Goal: Task Accomplishment & Management: Contribute content

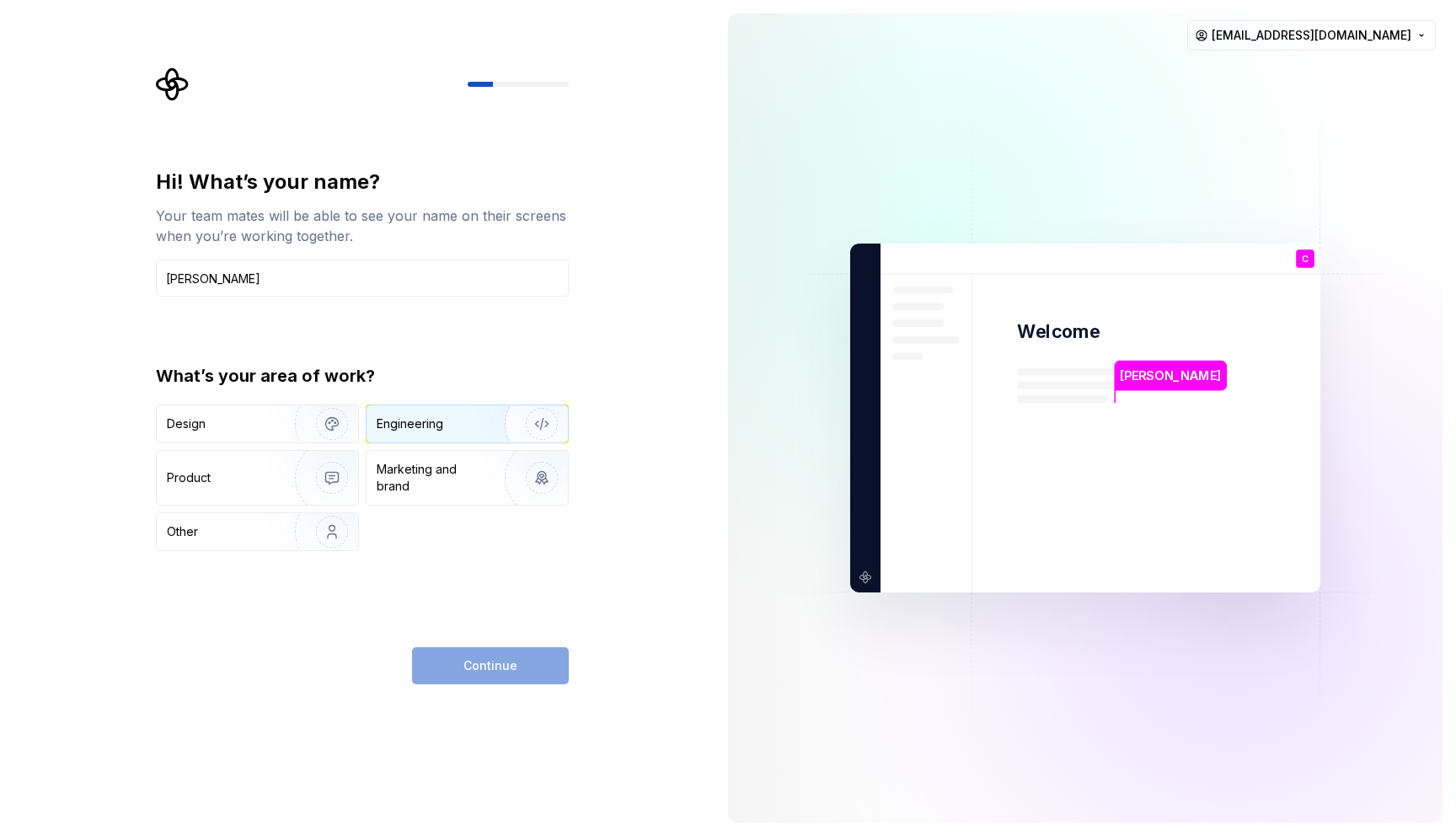
type input "[PERSON_NAME]"
click at [541, 418] on img "button" at bounding box center [531, 424] width 108 height 113
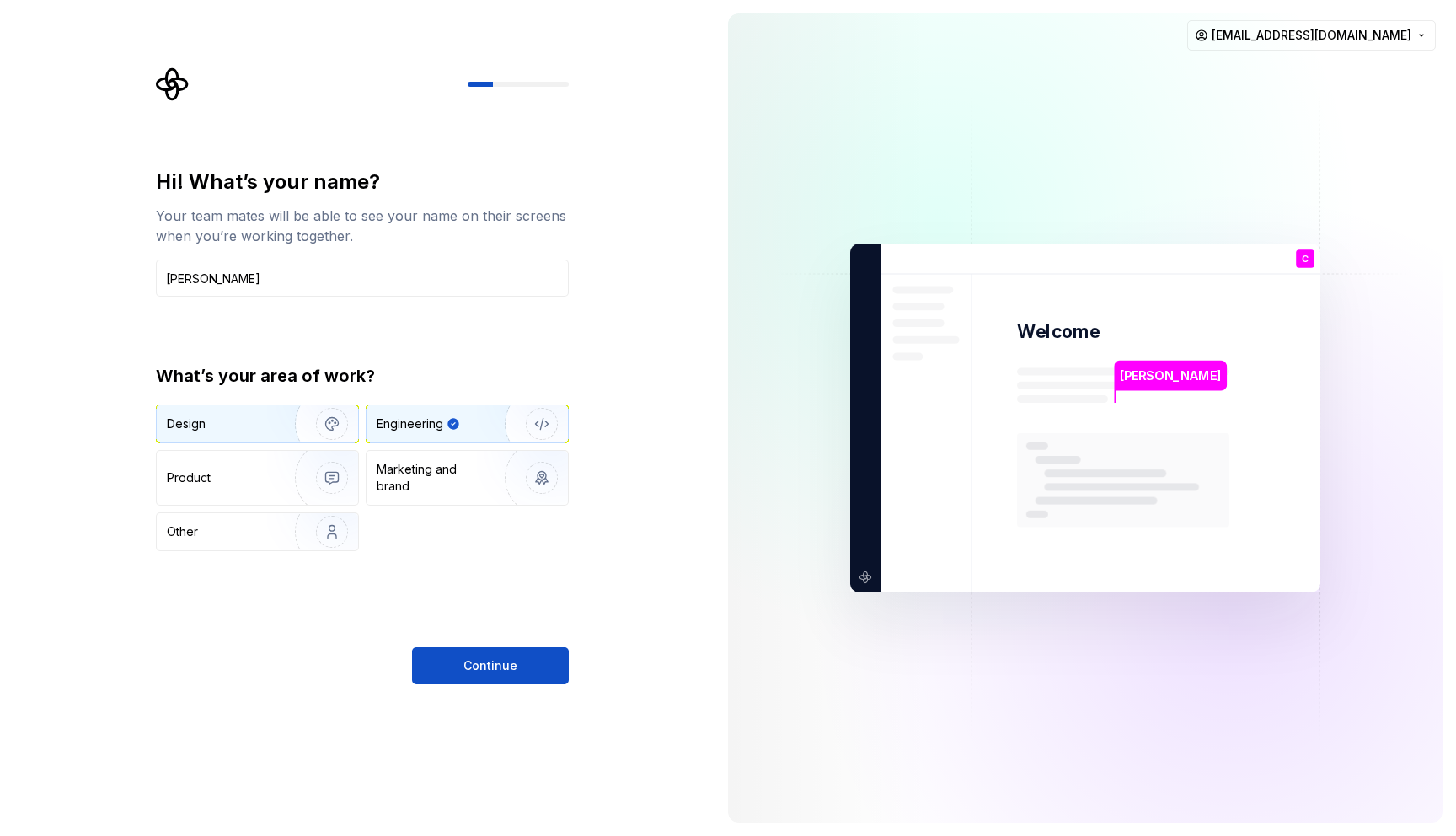
click at [317, 433] on img "button" at bounding box center [320, 424] width 108 height 113
click at [409, 426] on div "Engineering" at bounding box center [410, 424] width 66 height 17
click at [465, 665] on button "Continue" at bounding box center [490, 665] width 157 height 37
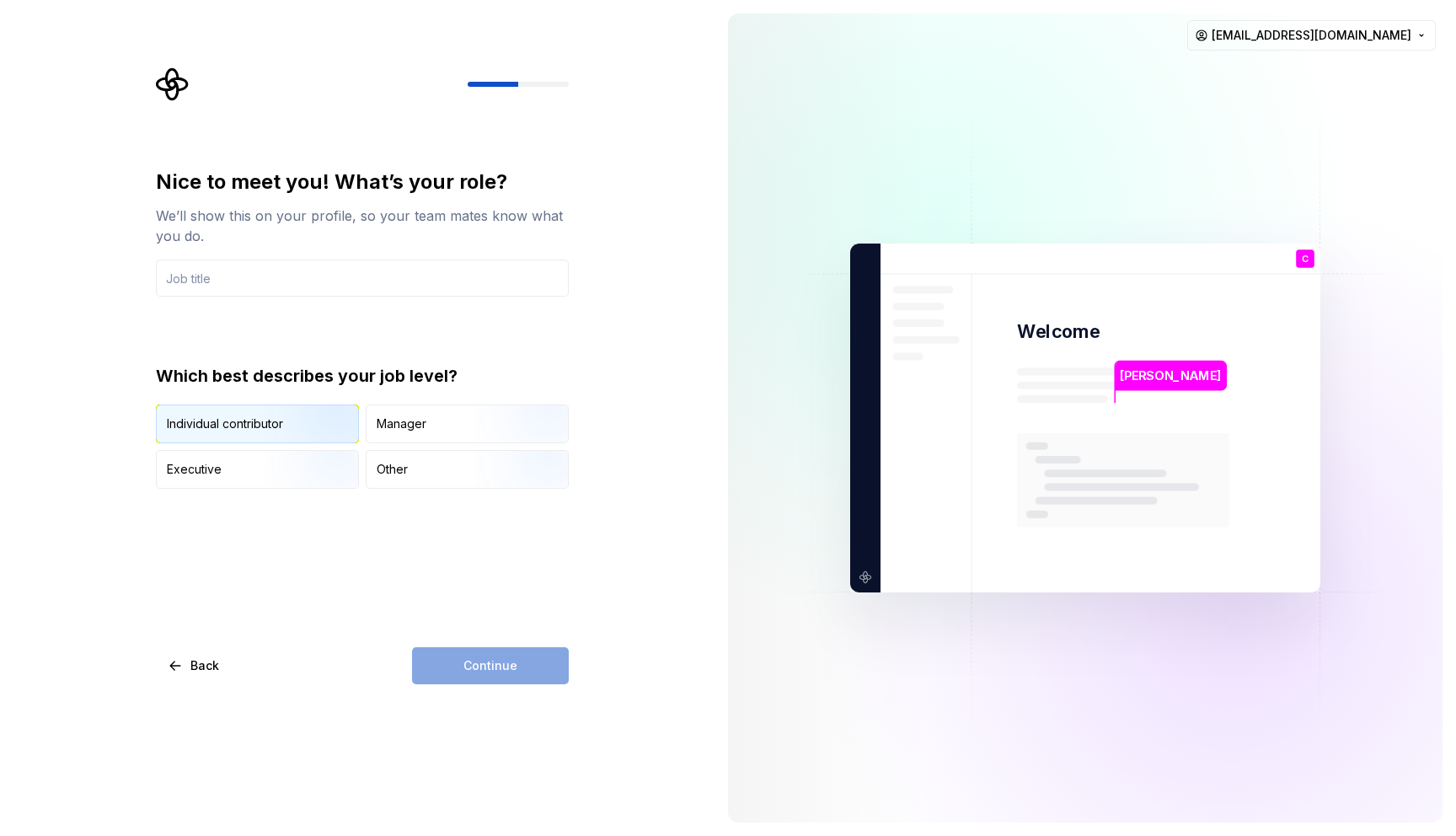
click at [297, 423] on img "button" at bounding box center [317, 445] width 108 height 113
click at [495, 661] on div "Continue" at bounding box center [490, 665] width 157 height 37
click at [341, 296] on input "text" at bounding box center [362, 278] width 413 height 37
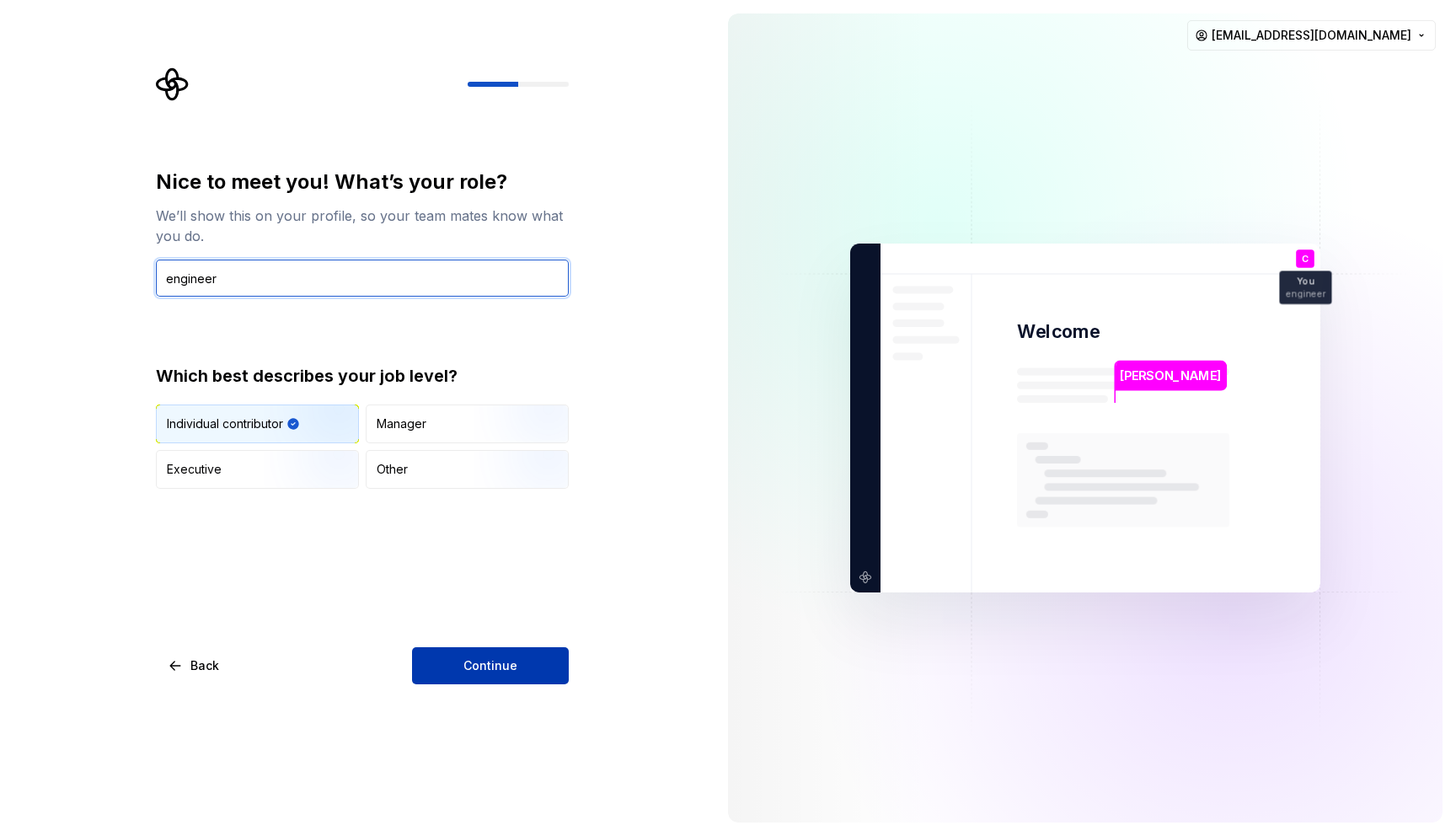
type input "engineer"
click at [466, 665] on span "Continue" at bounding box center [490, 665] width 54 height 17
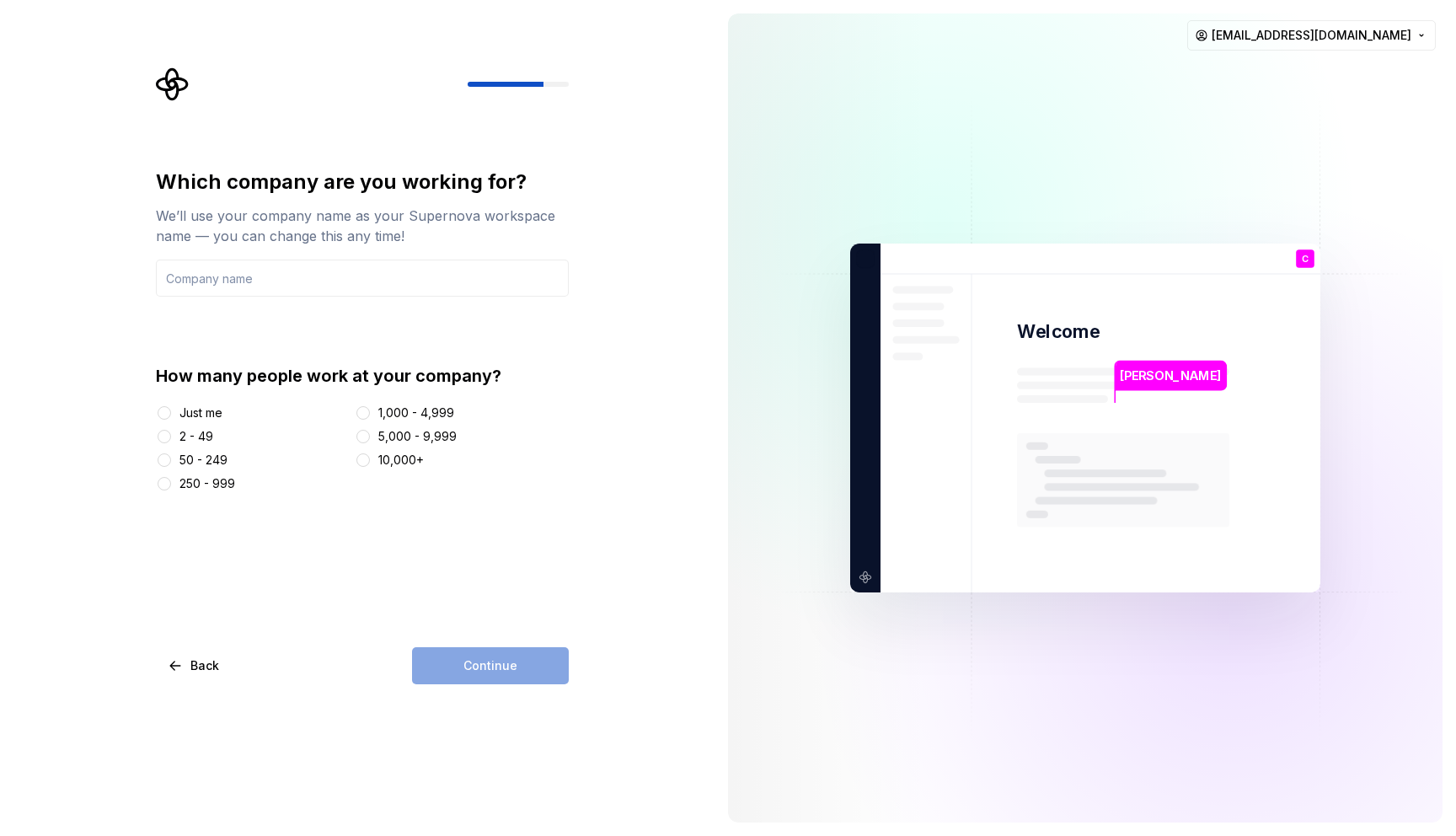
click at [205, 409] on div "Just me" at bounding box center [201, 412] width 43 height 17
click at [171, 409] on button "Just me" at bounding box center [165, 413] width 14 height 14
click at [293, 271] on input "text" at bounding box center [362, 278] width 413 height 37
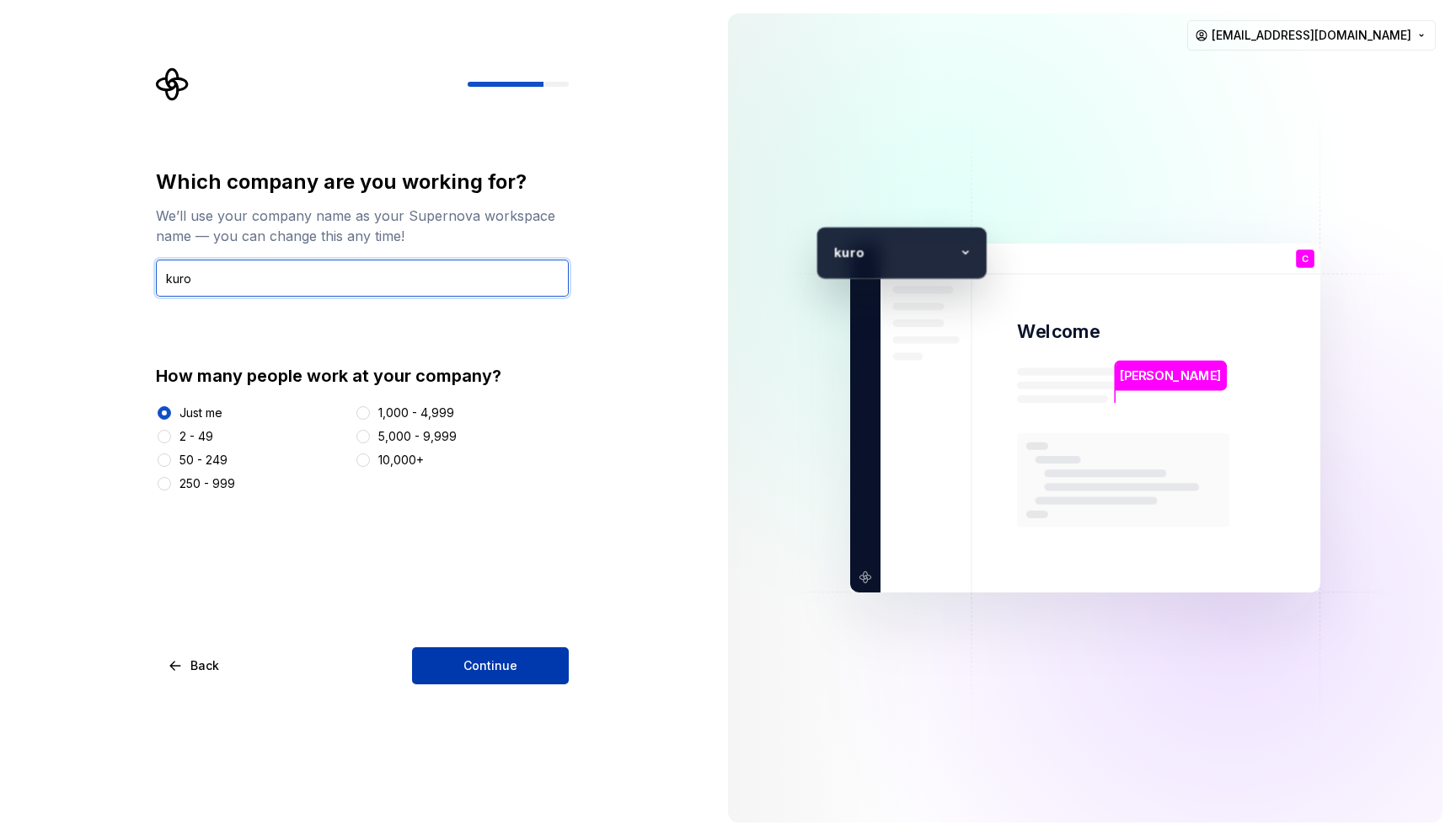
type input "kuro"
click at [522, 671] on button "Continue" at bounding box center [490, 665] width 157 height 37
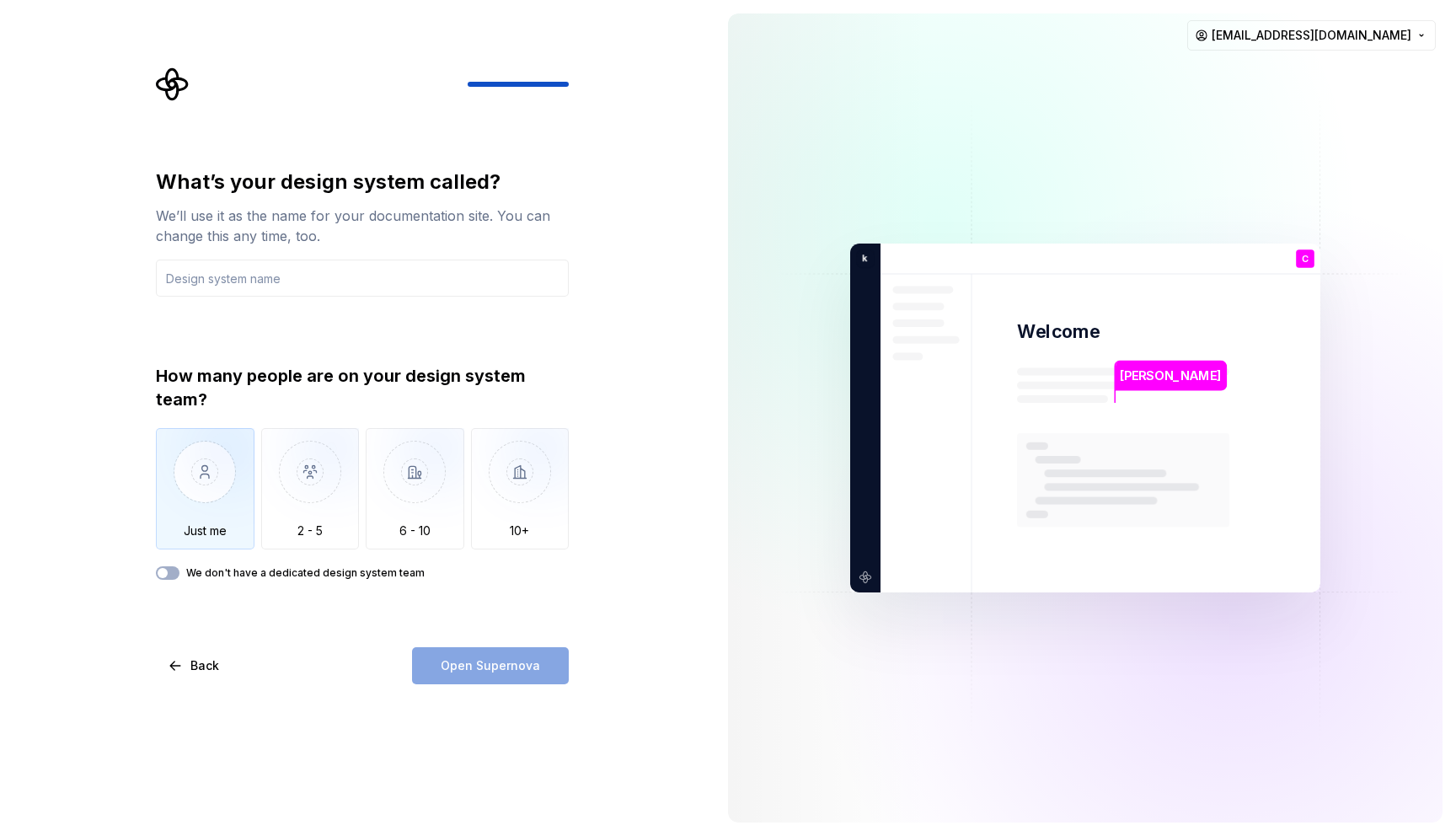
click at [216, 472] on img "button" at bounding box center [205, 484] width 98 height 113
click at [262, 572] on label "We don't have a dedicated design system team" at bounding box center [305, 573] width 239 height 14
click at [179, 572] on button "We don't have a dedicated design system team" at bounding box center [168, 573] width 23 height 14
click at [262, 572] on label "We don't have a dedicated design system team" at bounding box center [305, 573] width 239 height 14
click at [179, 572] on button "We don't have a dedicated design system team" at bounding box center [168, 573] width 23 height 14
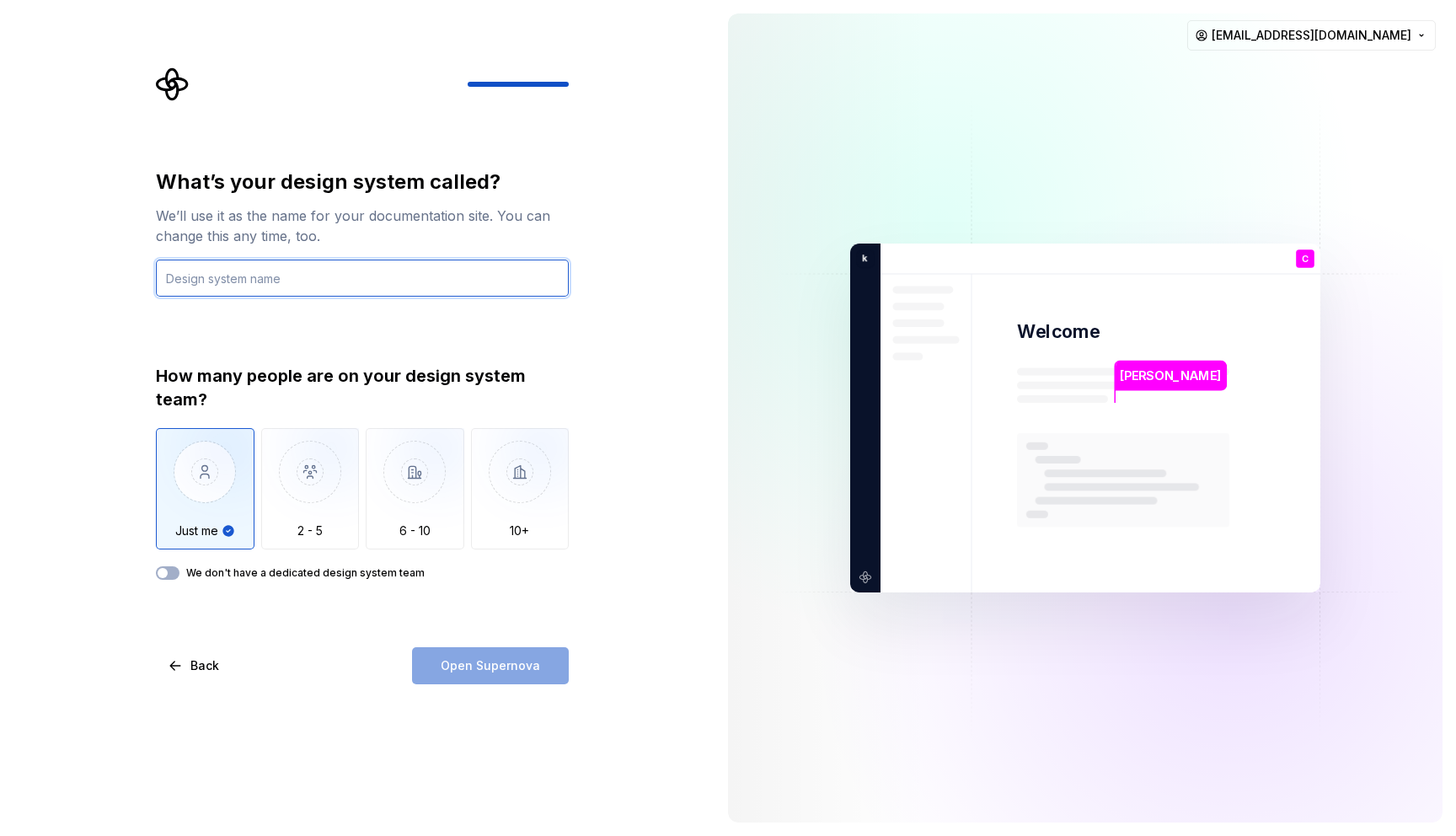
click at [360, 268] on input "text" at bounding box center [362, 278] width 413 height 37
type input "stealth"
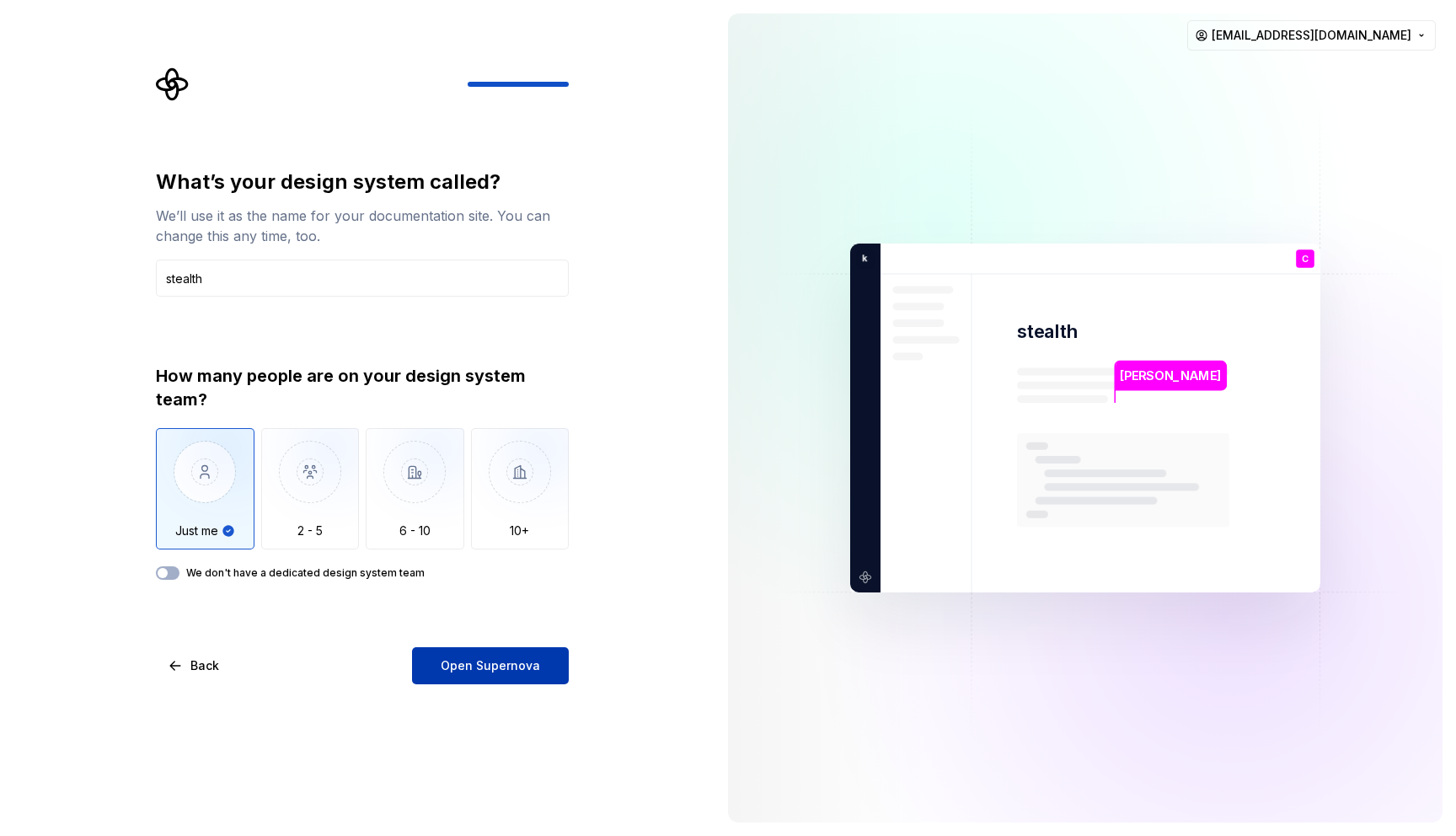
click at [504, 663] on span "Open Supernova" at bounding box center [490, 665] width 99 height 17
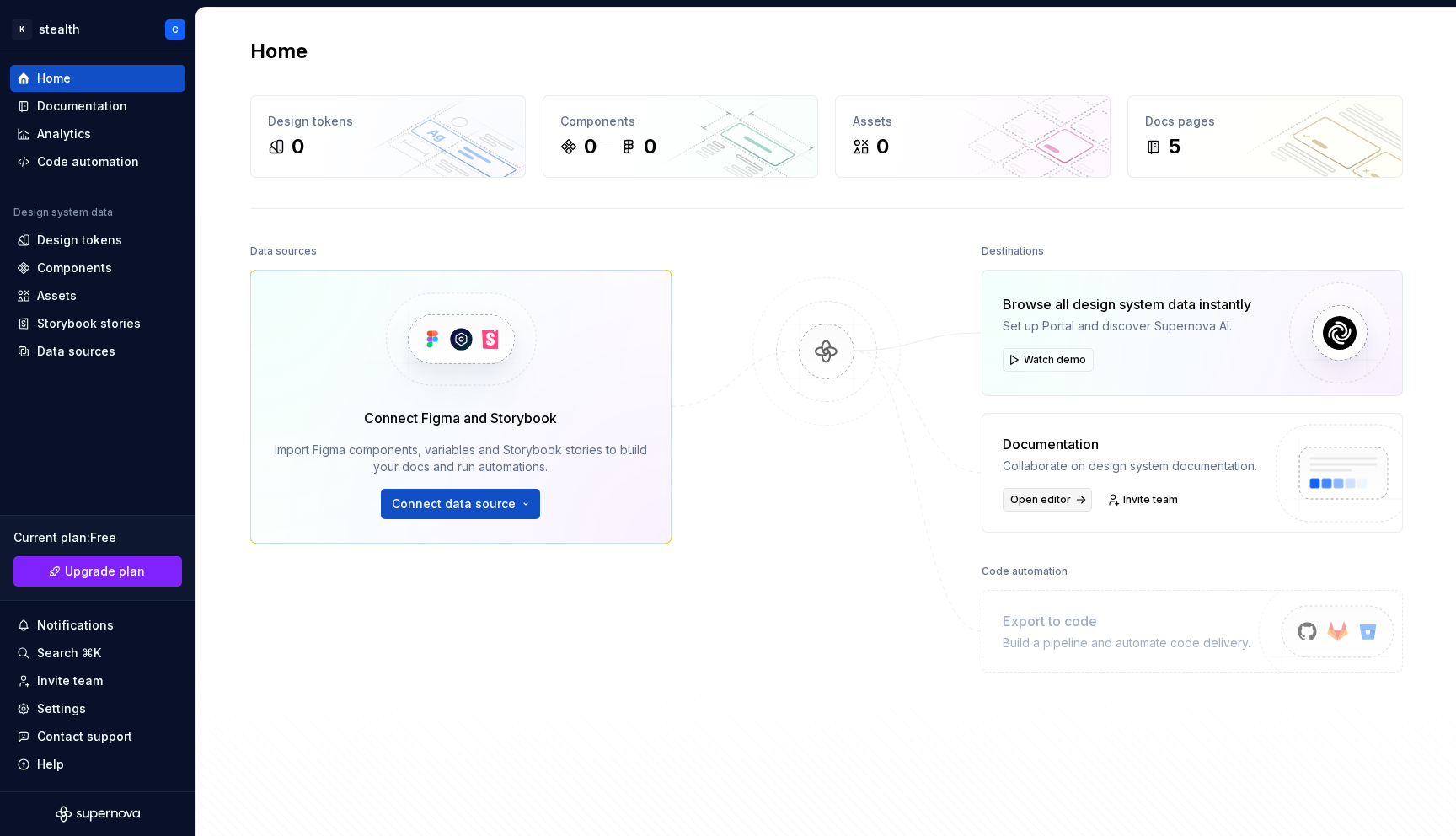
click at [1042, 498] on span "Open editor" at bounding box center [1040, 500] width 60 height 14
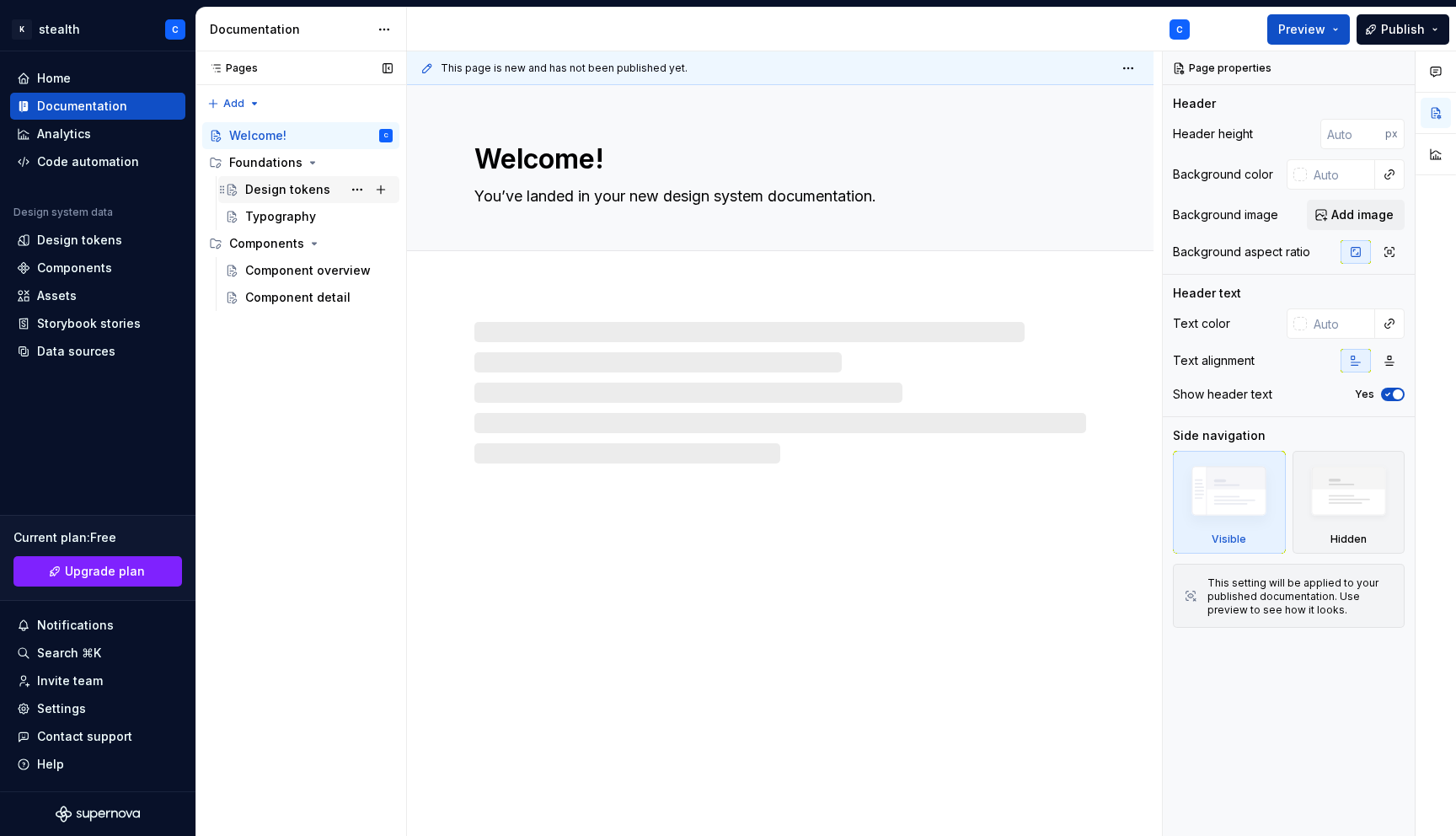
click at [275, 192] on div "Design tokens" at bounding box center [287, 189] width 85 height 17
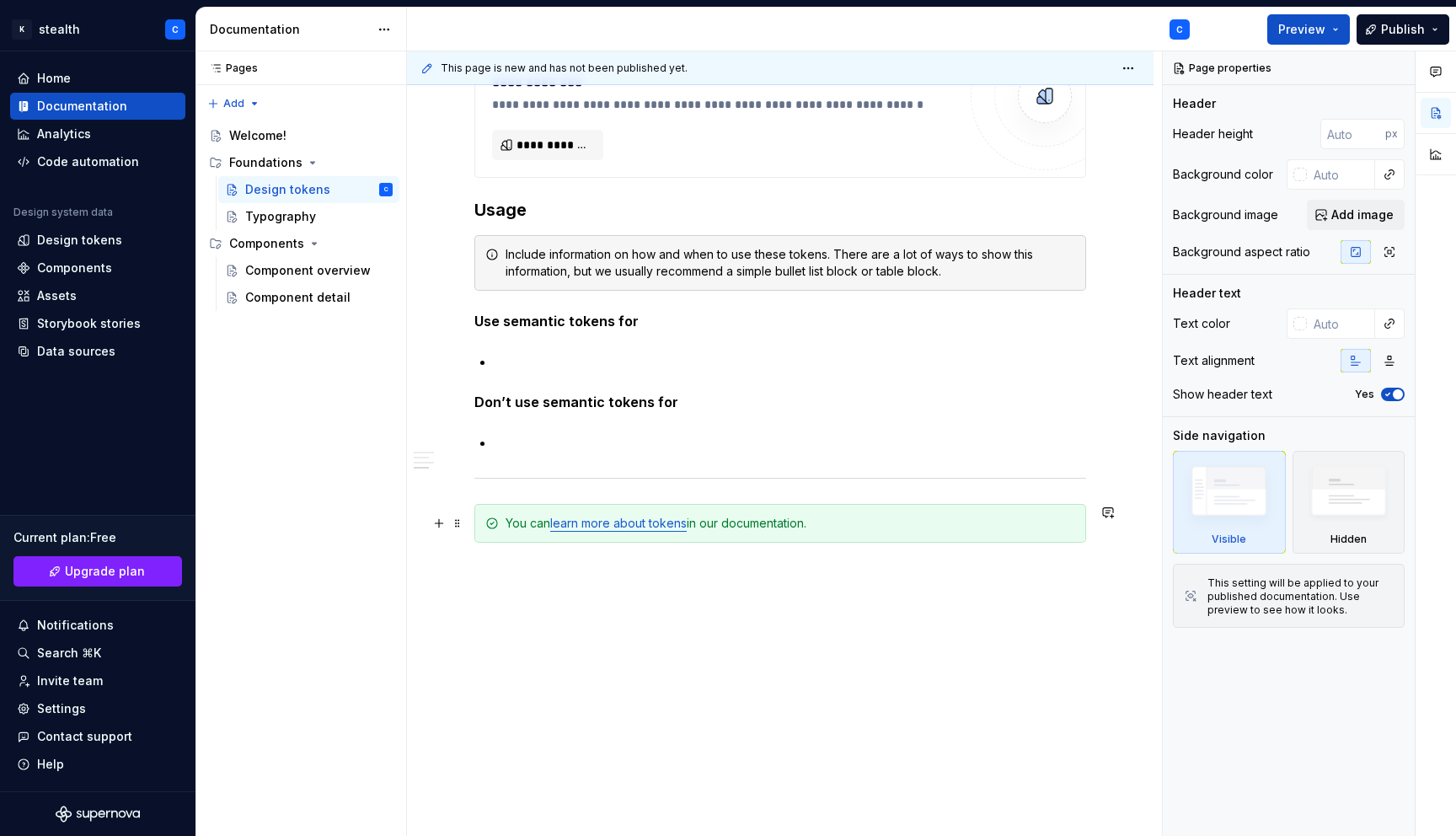
scroll to position [1296, 0]
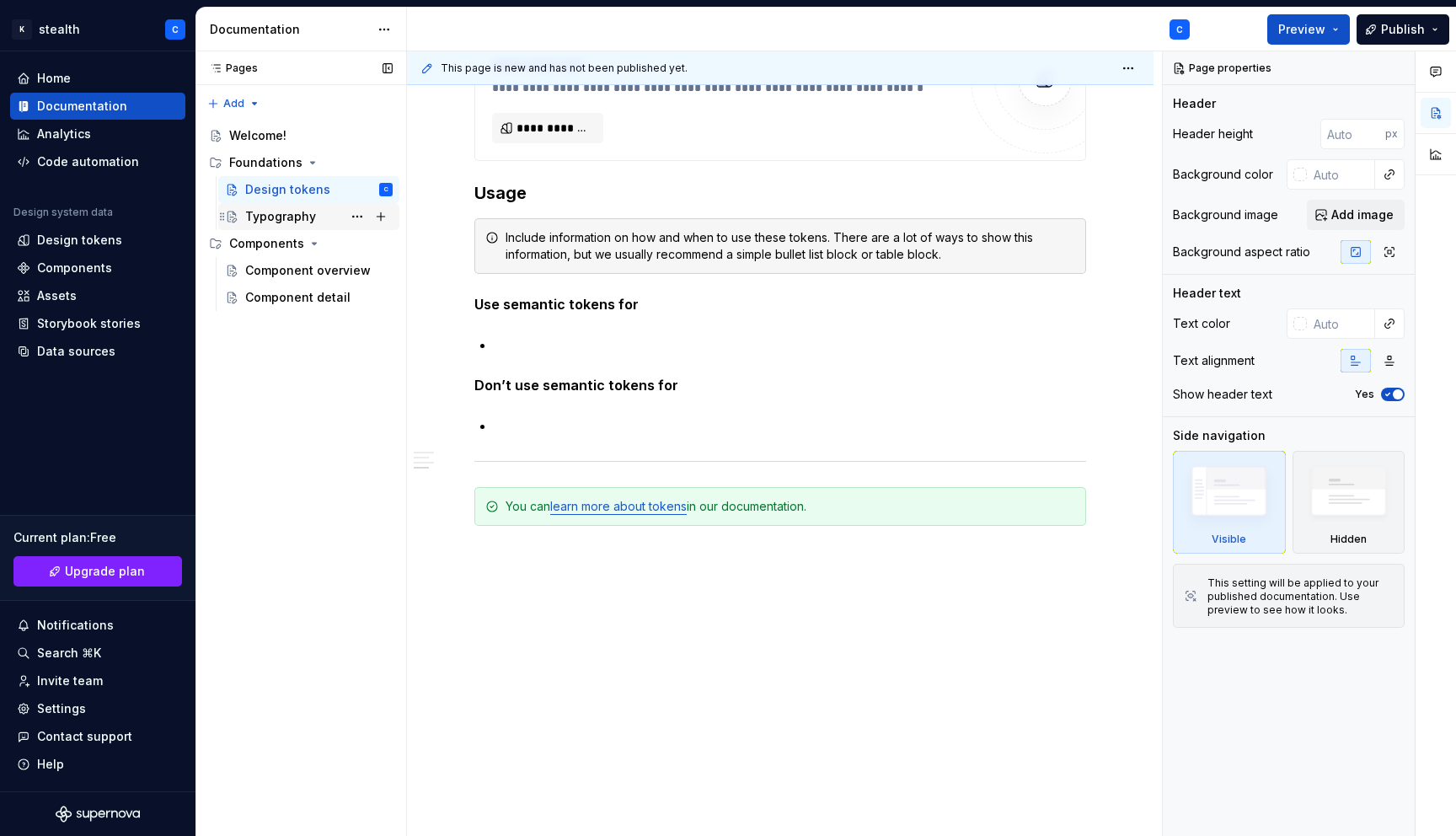
click at [312, 222] on div "Typography" at bounding box center [280, 216] width 71 height 17
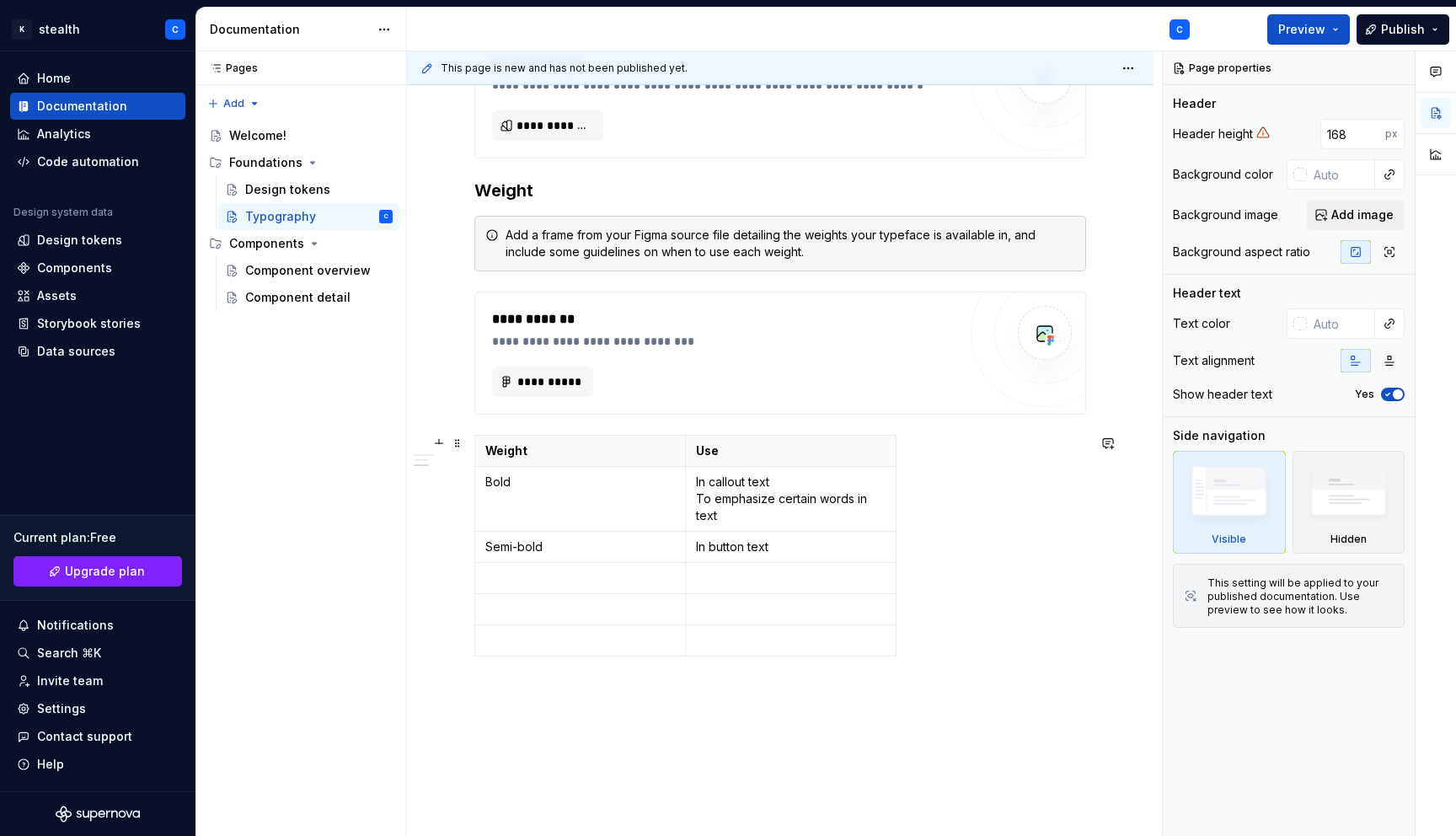
scroll to position [967, 0]
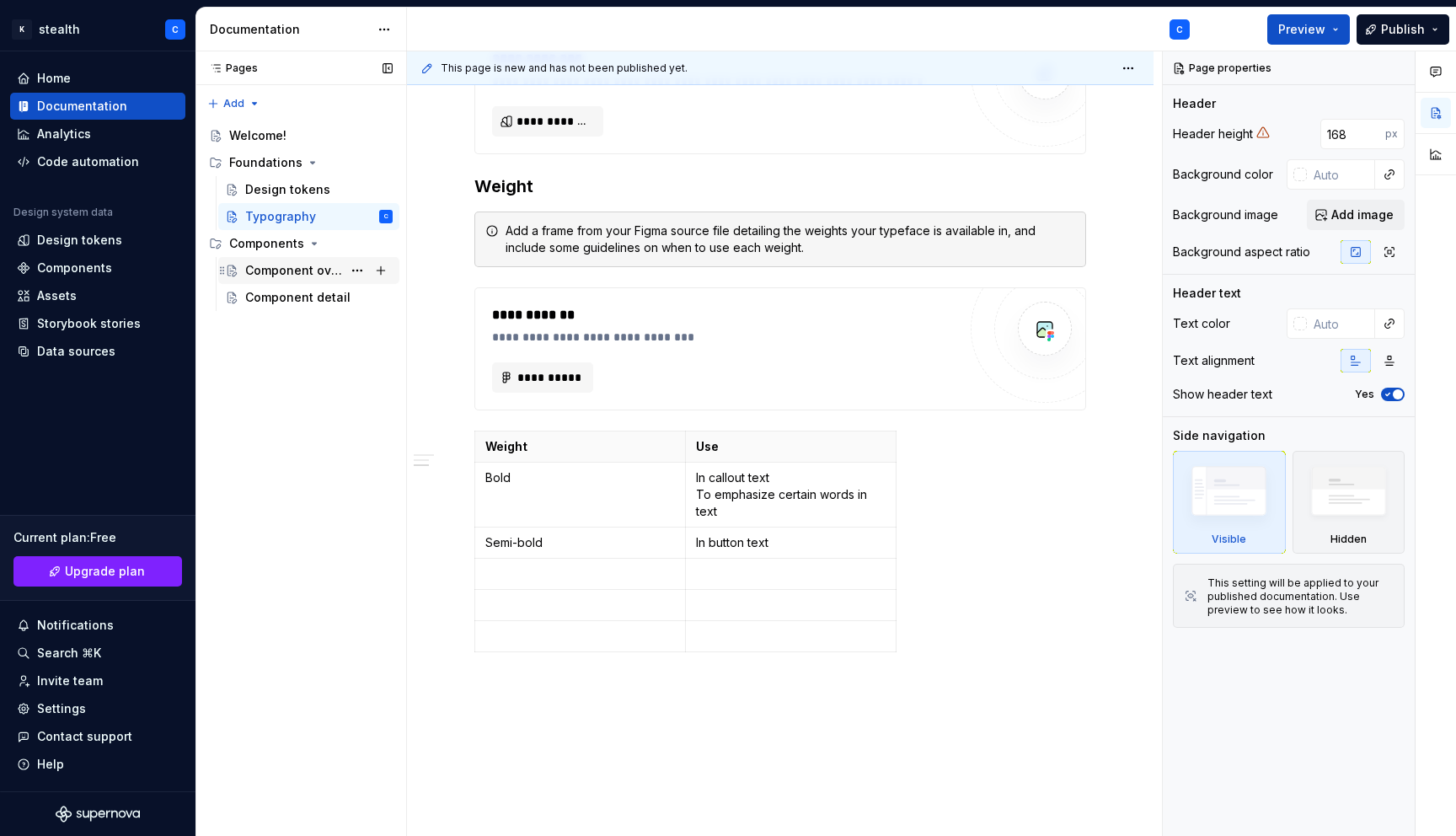
click at [277, 271] on div "Component overview" at bounding box center [293, 270] width 96 height 17
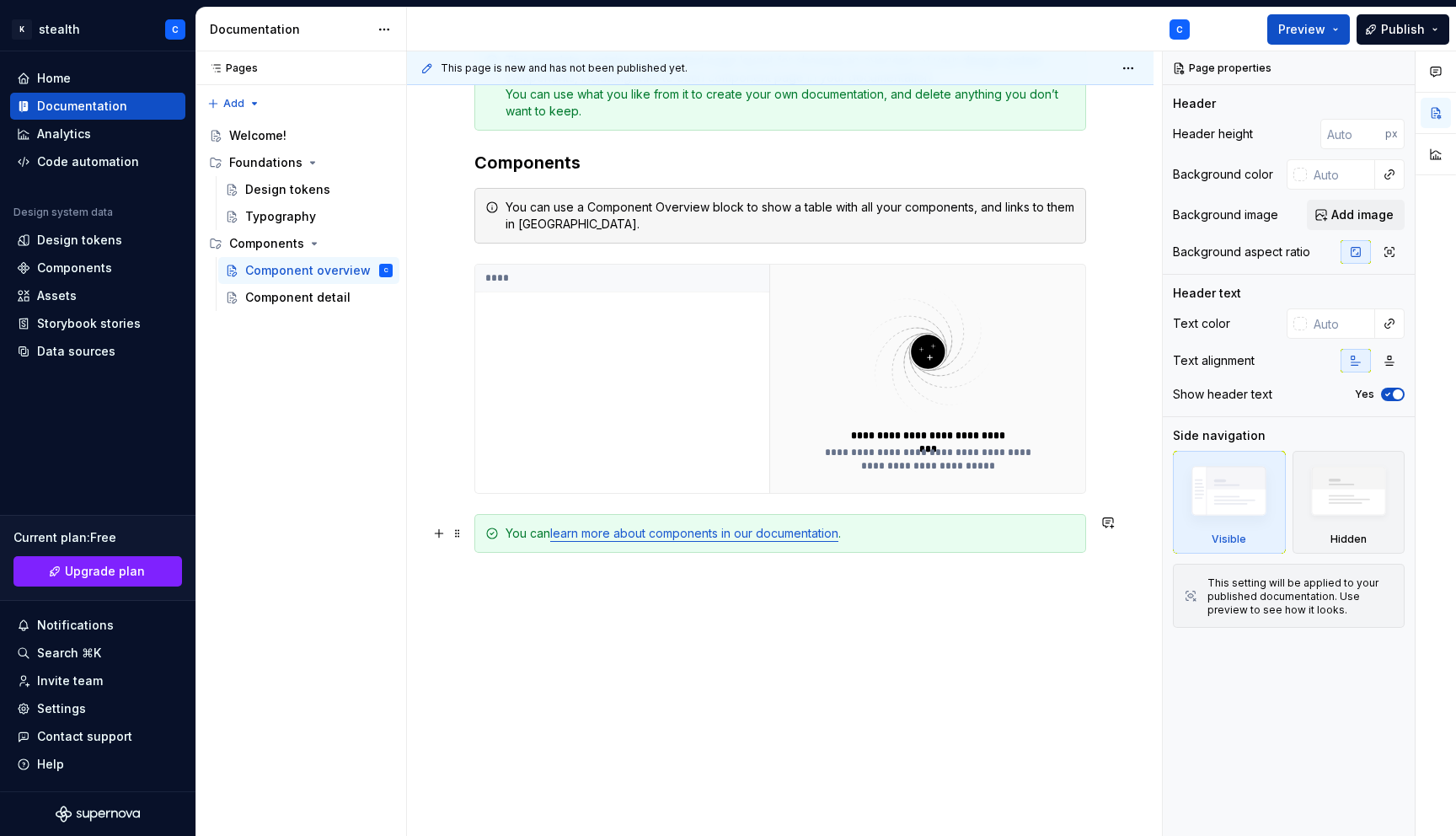
scroll to position [345, 0]
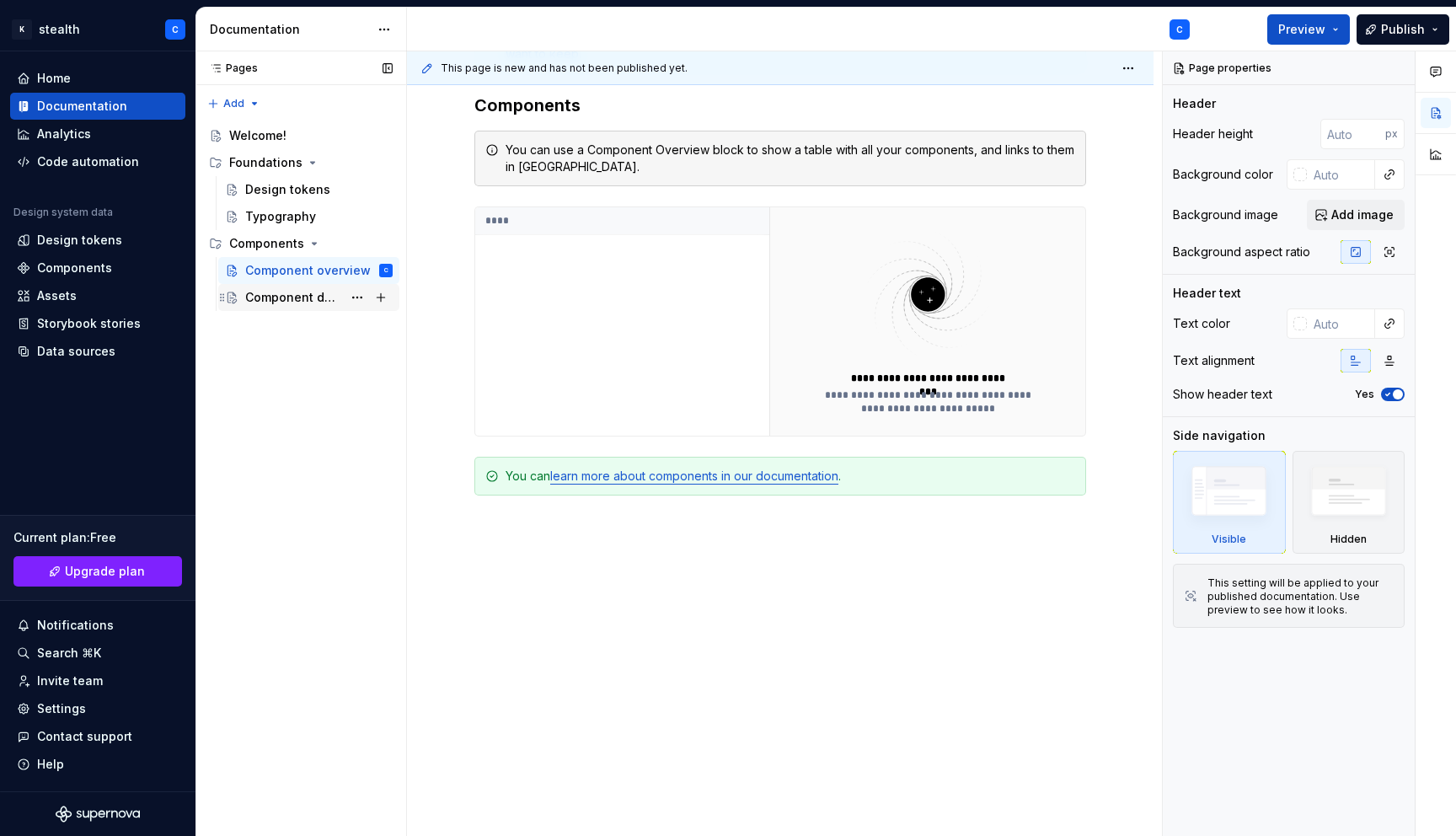
click at [286, 291] on div "Component detail" at bounding box center [293, 297] width 96 height 17
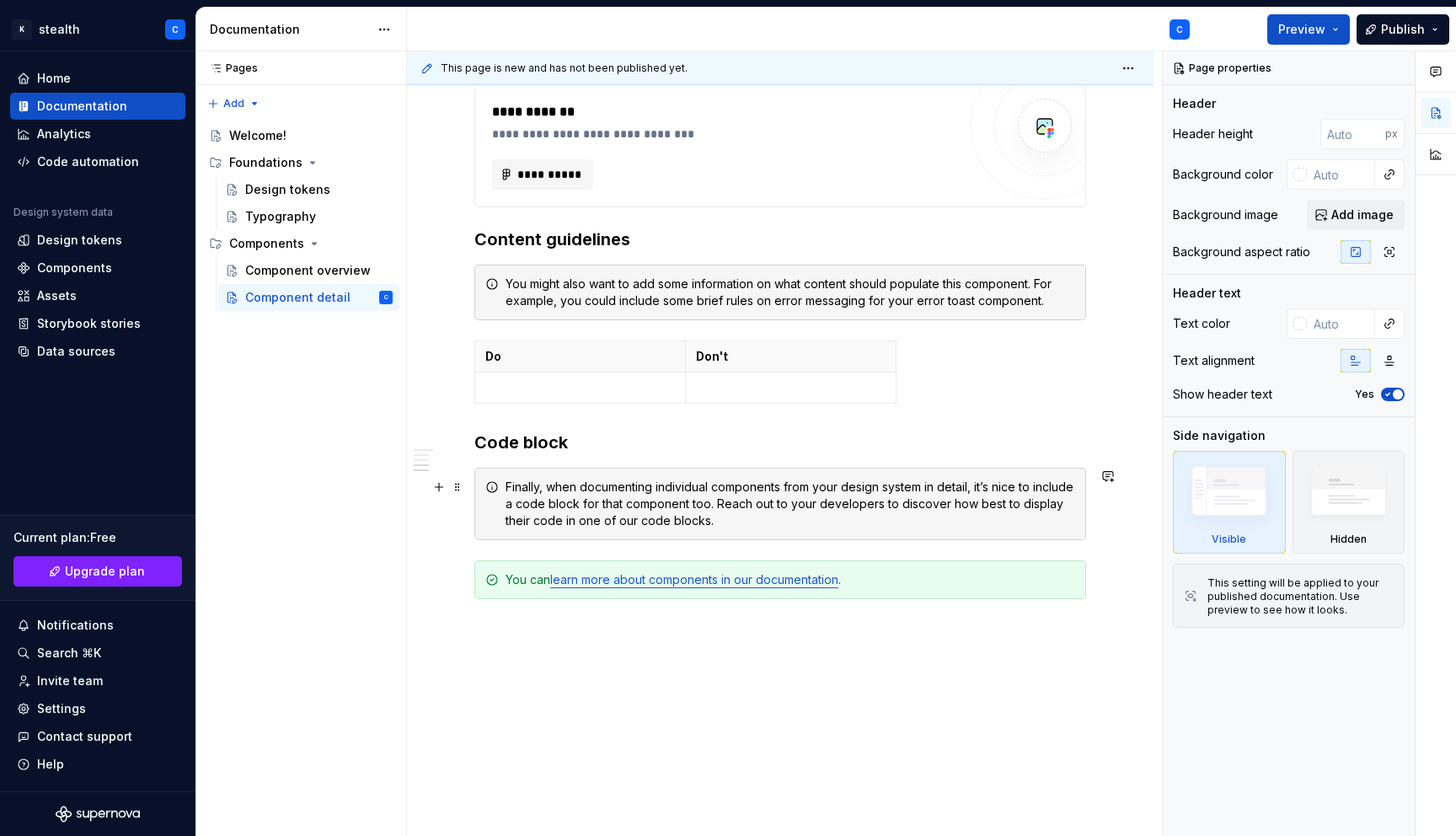
scroll to position [1074, 0]
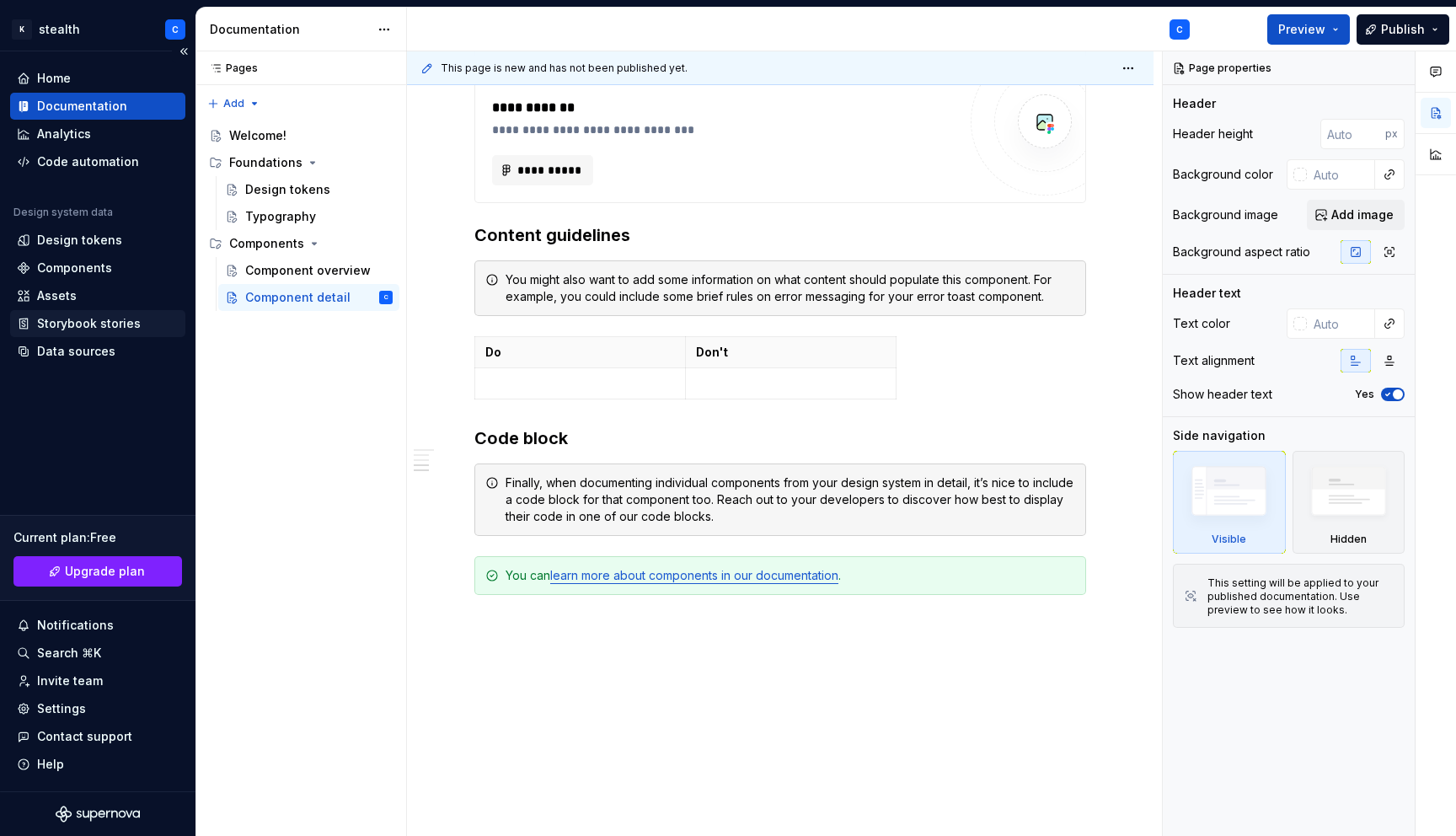
click at [87, 318] on div "Storybook stories" at bounding box center [89, 323] width 103 height 17
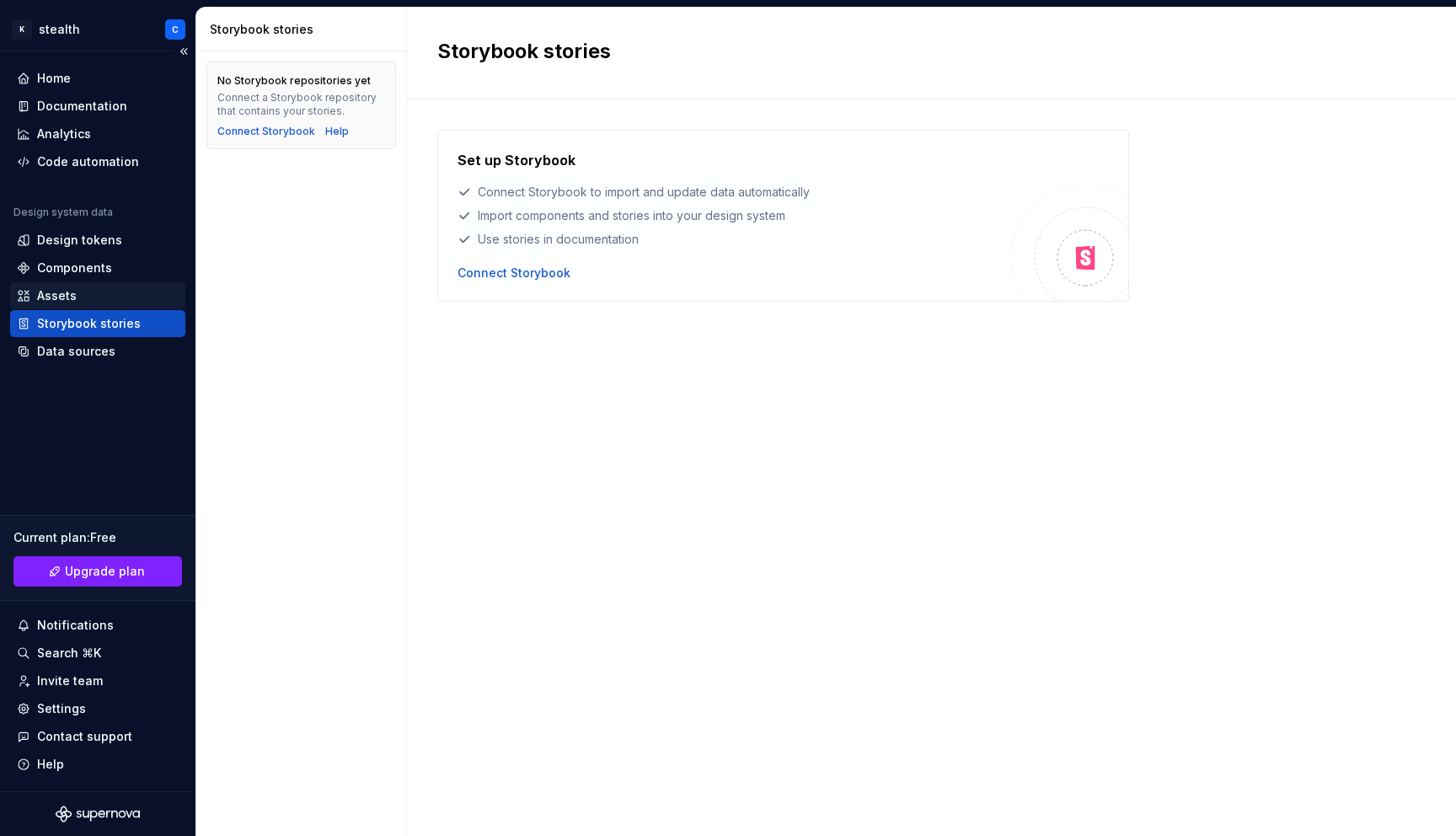
click at [77, 292] on div "Assets" at bounding box center [97, 295] width 162 height 17
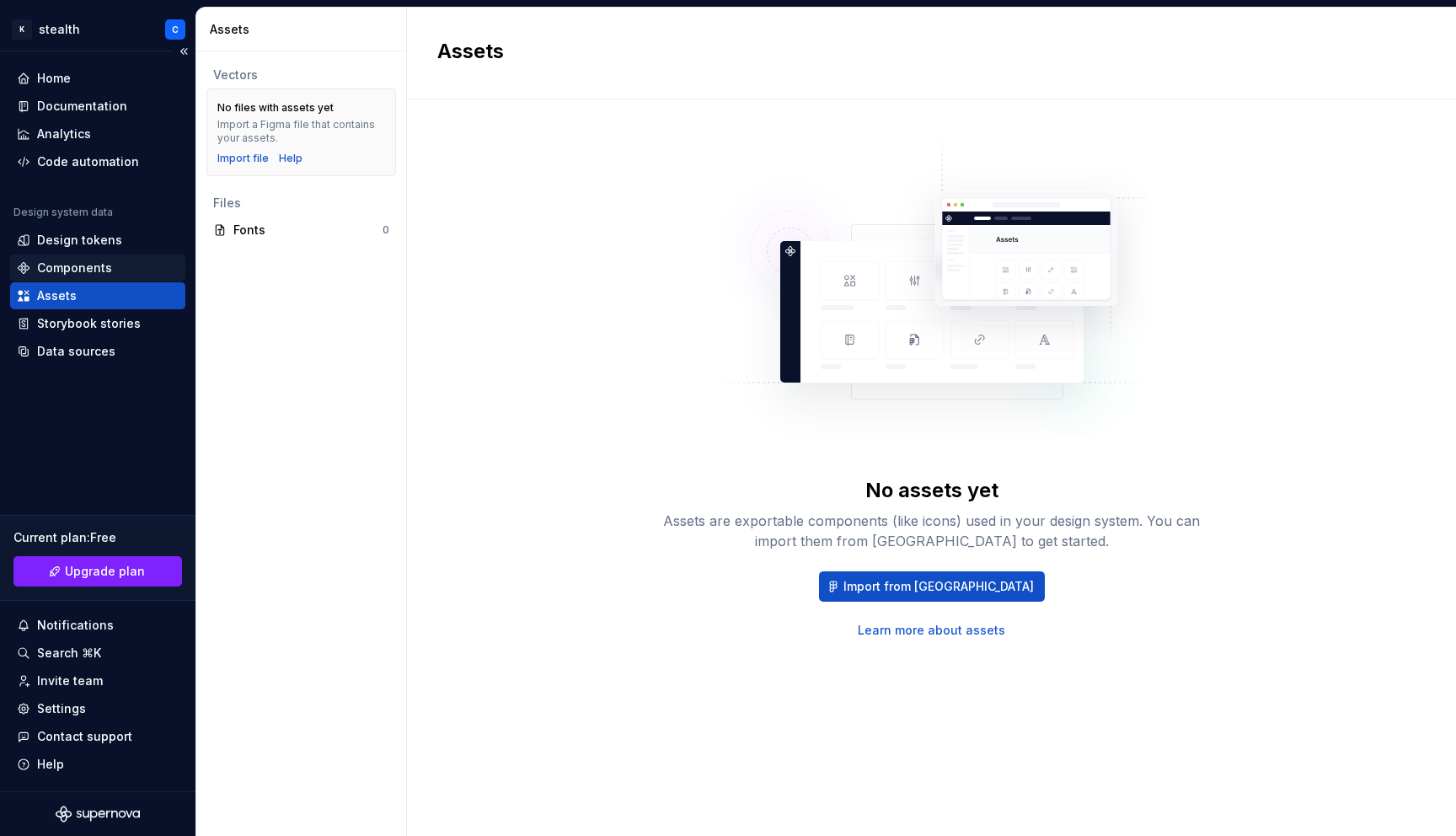
click at [73, 269] on div "Components" at bounding box center [74, 267] width 75 height 17
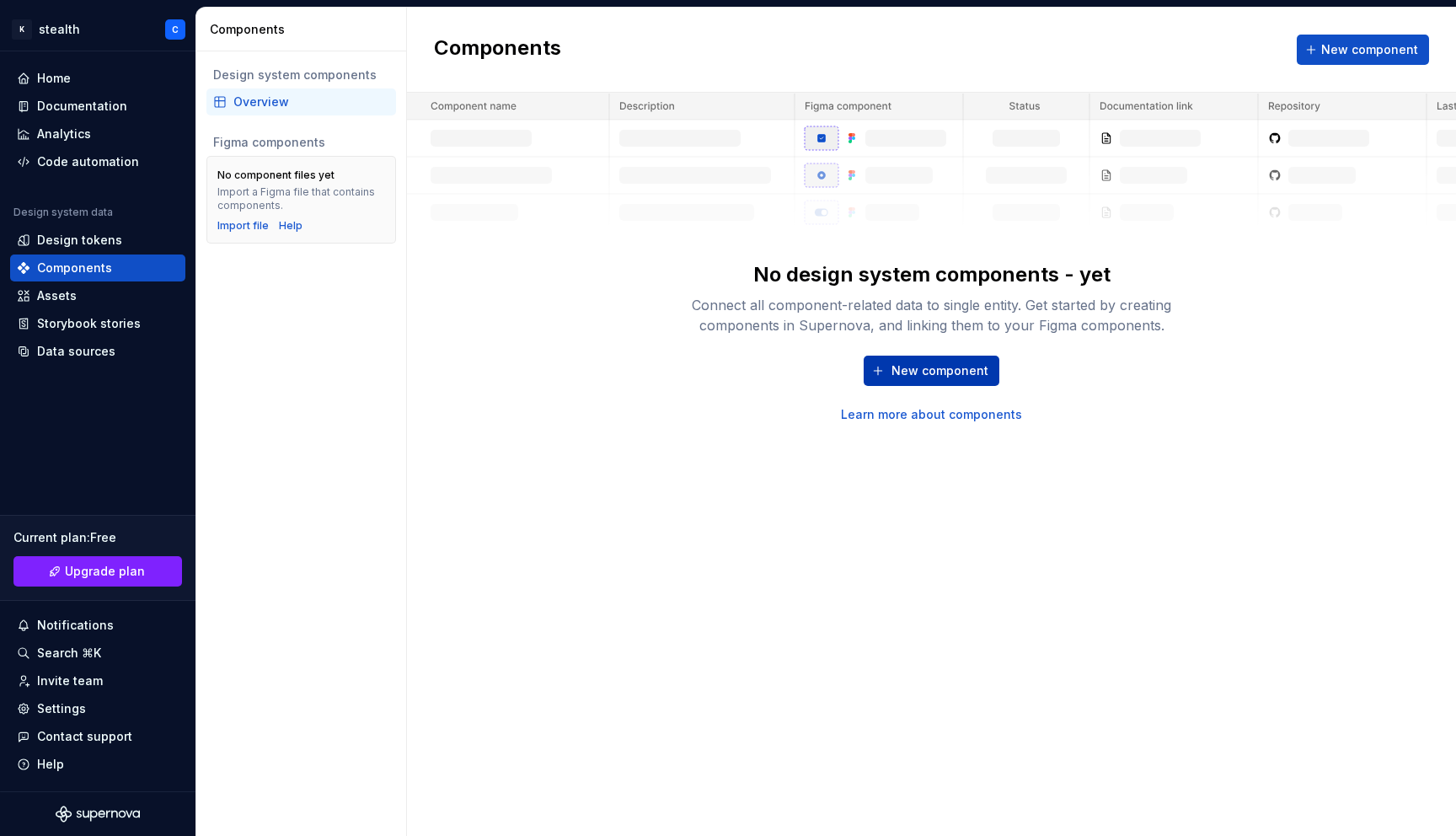
click at [919, 372] on span "New component" at bounding box center [939, 370] width 96 height 17
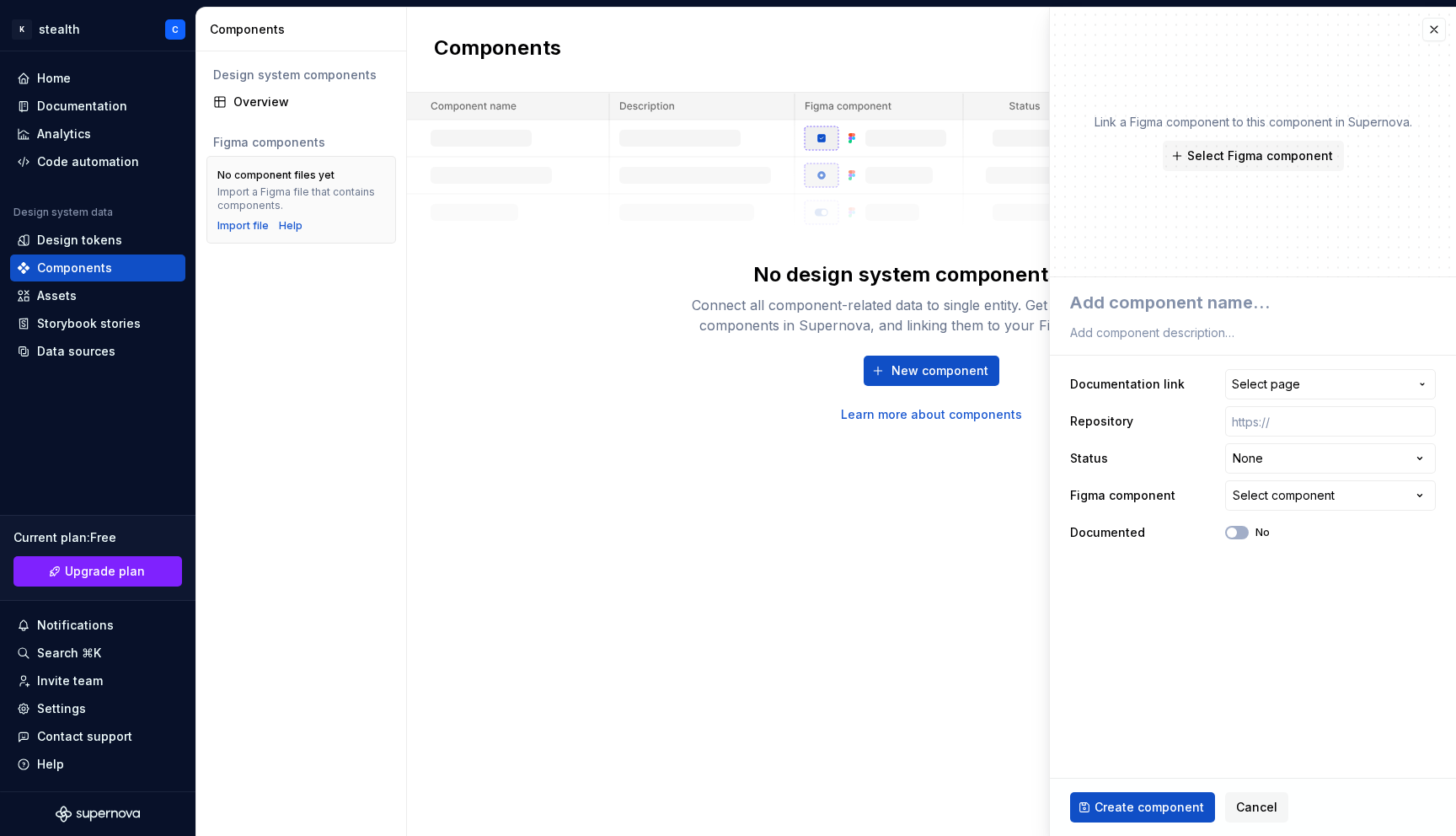
type textarea "*"
type textarea "C"
type textarea "*"
type textarea "Ca"
type textarea "*"
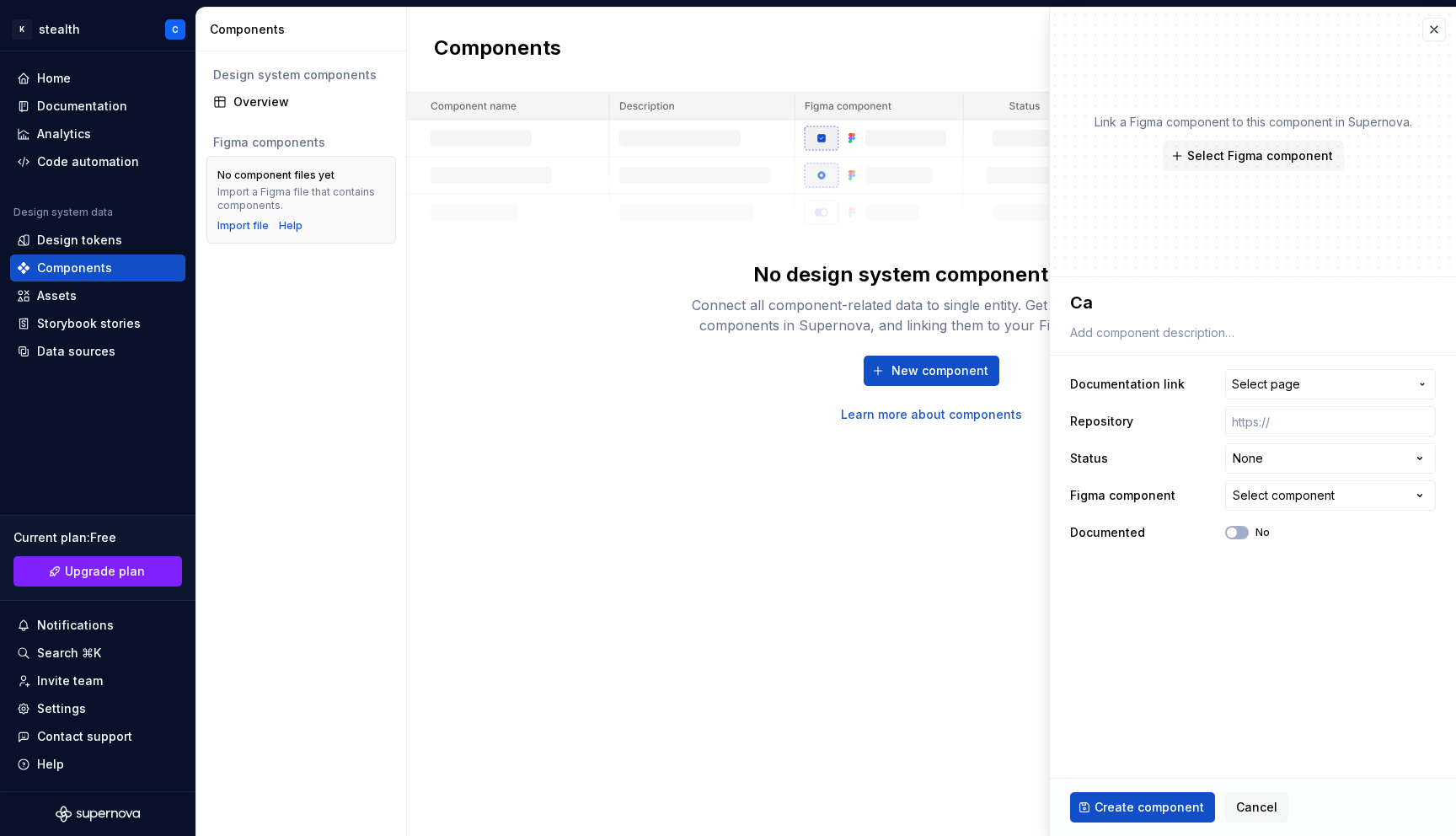
type textarea "Car"
type textarea "*"
type textarea "Card"
click at [1316, 378] on span "Select page" at bounding box center [1321, 384] width 177 height 17
click at [939, 569] on html "**********" at bounding box center [728, 418] width 1456 height 836
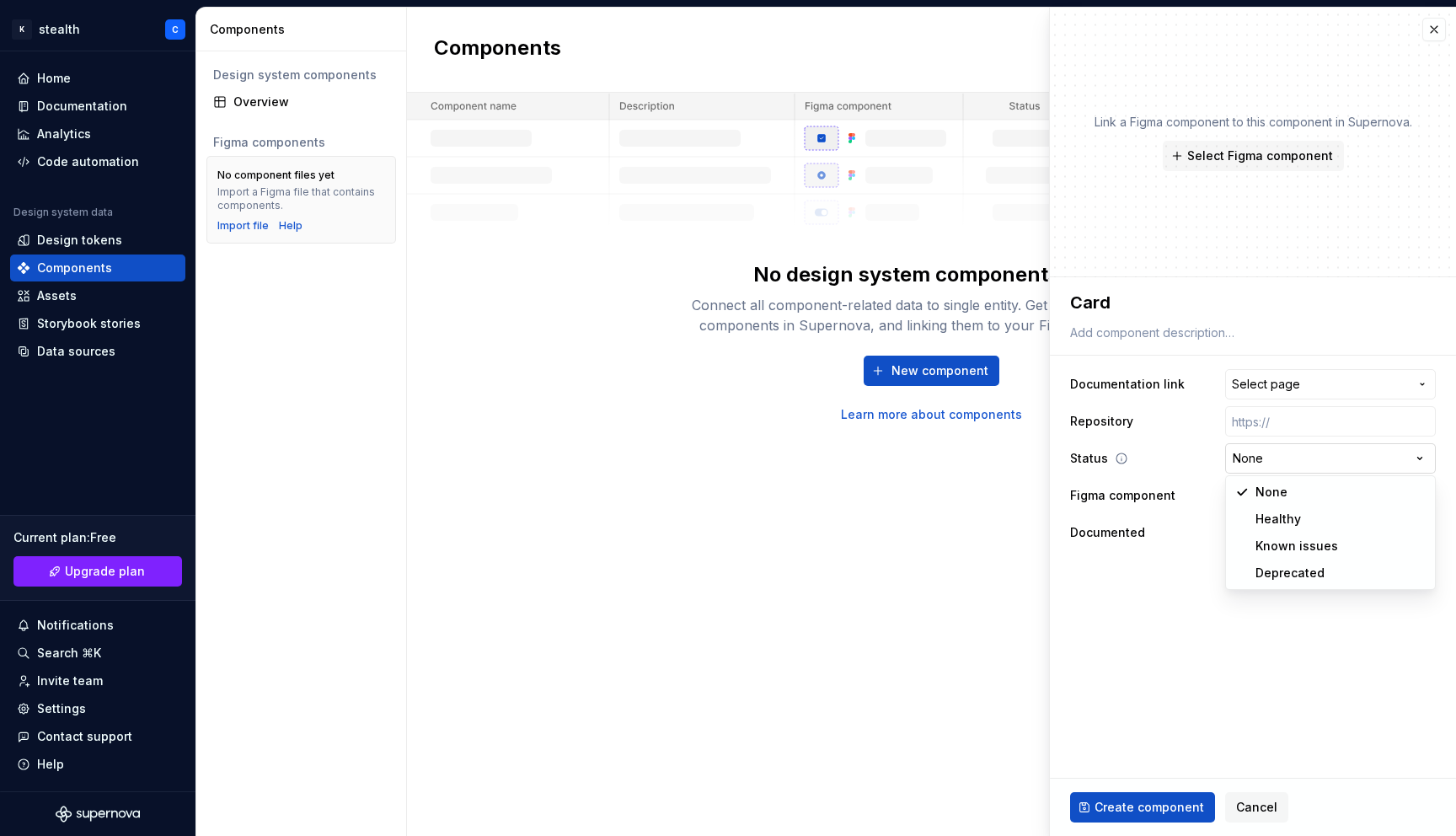
click at [1271, 458] on html "**********" at bounding box center [728, 418] width 1456 height 836
click at [1142, 610] on html "**********" at bounding box center [728, 418] width 1456 height 836
click at [1300, 497] on div "Select component" at bounding box center [1284, 495] width 102 height 17
click at [1298, 497] on html "**********" at bounding box center [728, 418] width 1456 height 836
click at [1241, 535] on button "No" at bounding box center [1237, 533] width 23 height 14
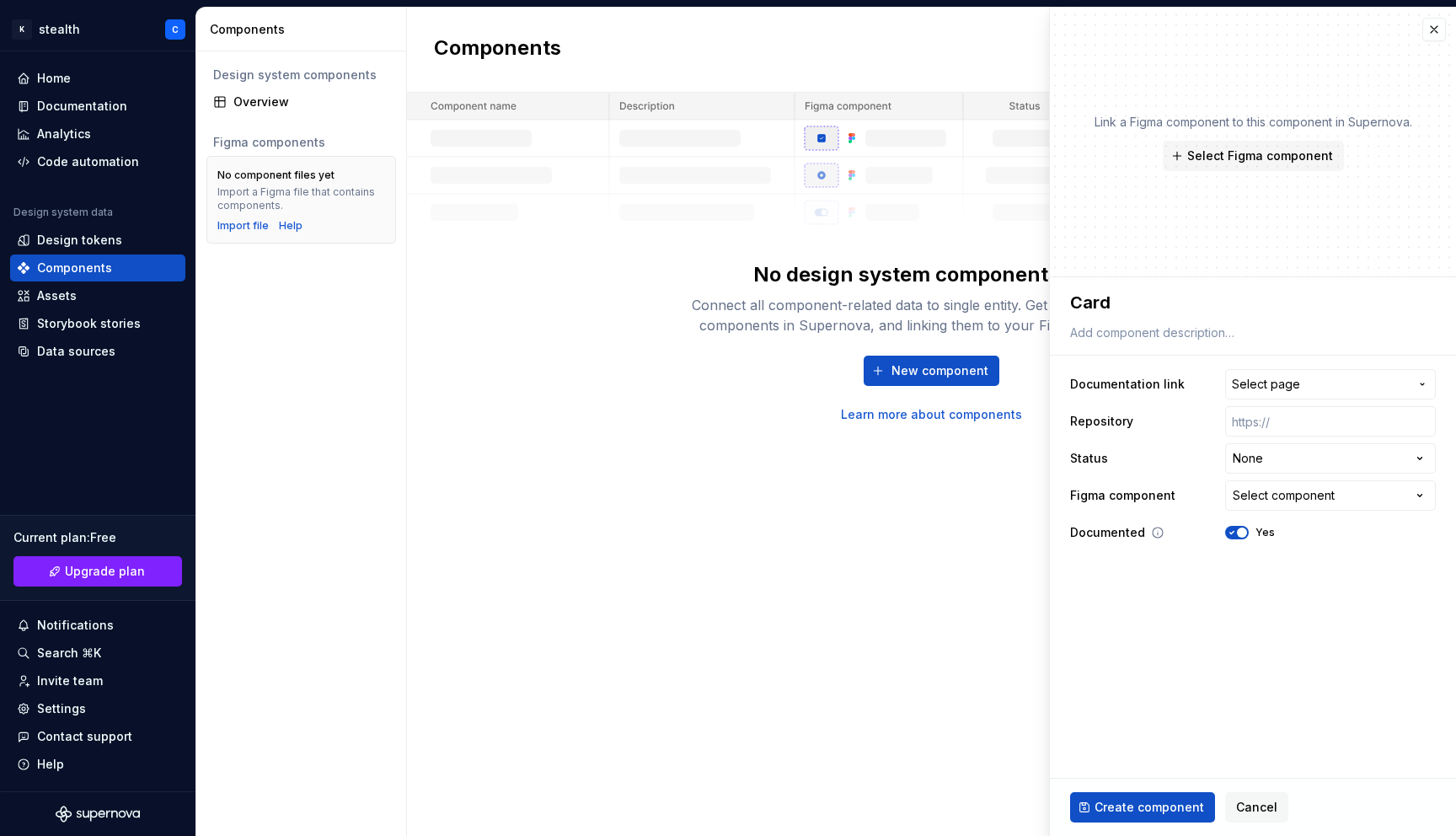
click at [1241, 535] on span "button" at bounding box center [1242, 533] width 10 height 10
click at [1111, 813] on span "Create component" at bounding box center [1149, 807] width 109 height 17
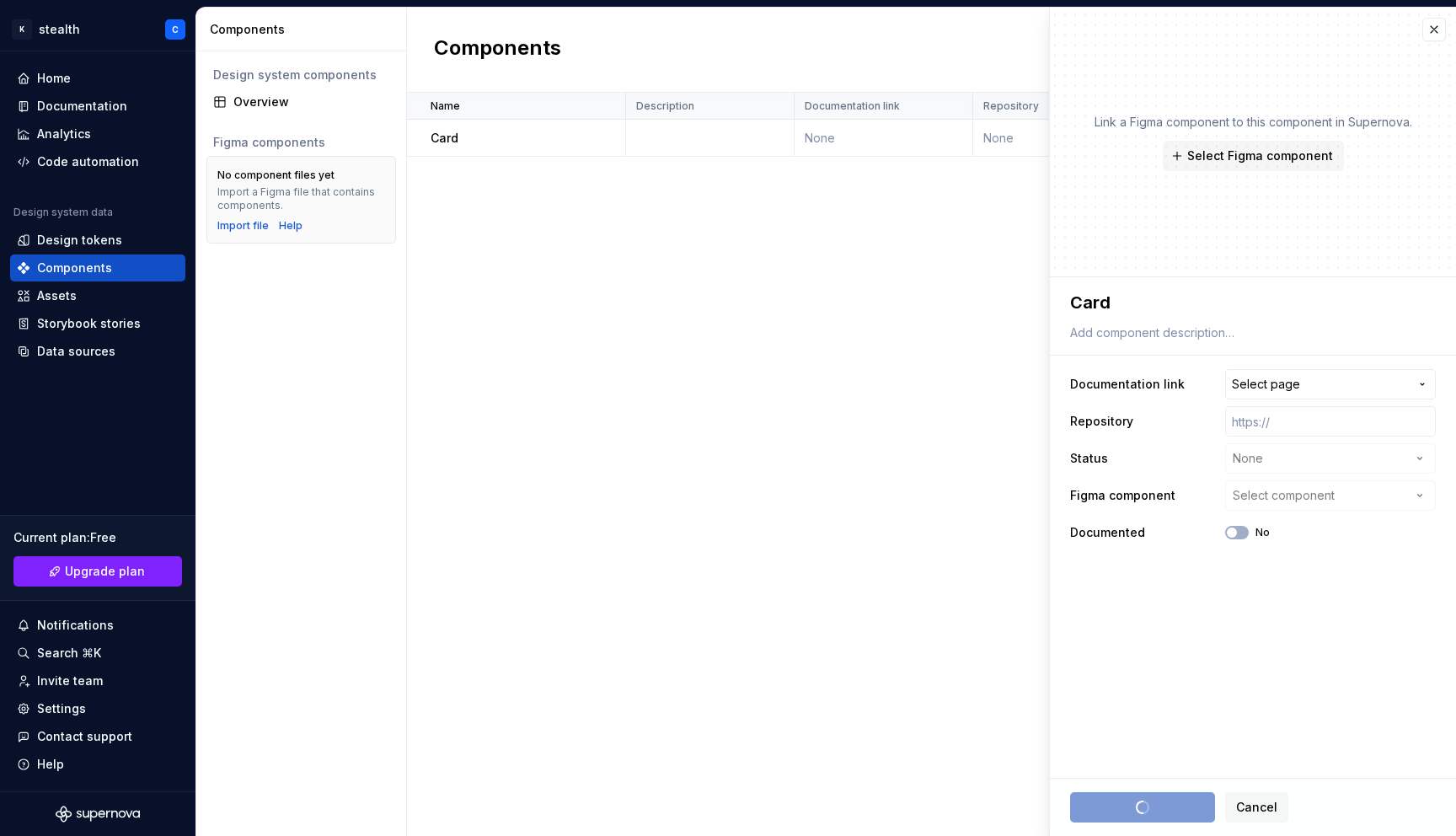
type textarea "*"
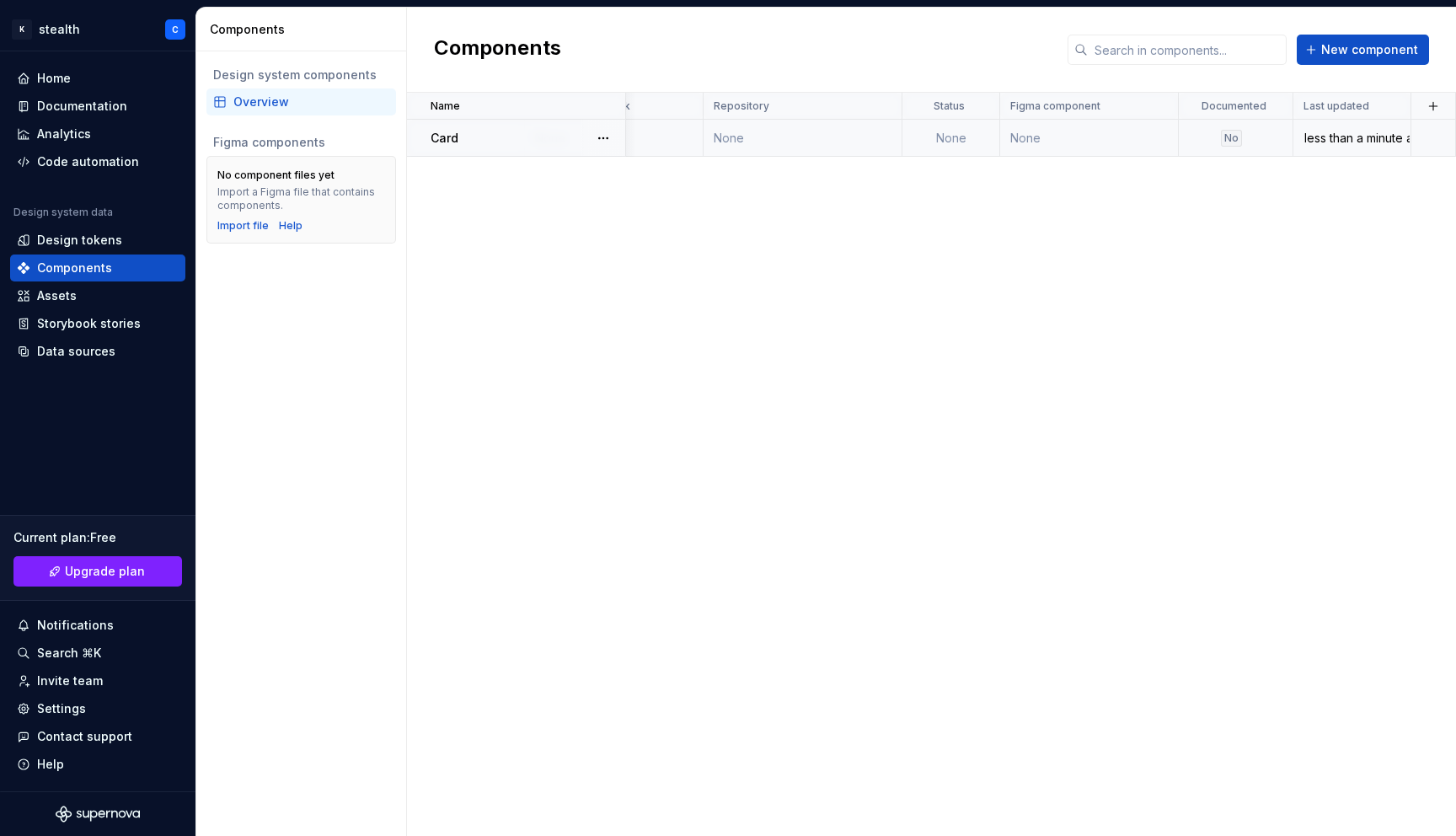
scroll to position [0, 270]
click at [961, 137] on td "None" at bounding box center [952, 138] width 97 height 37
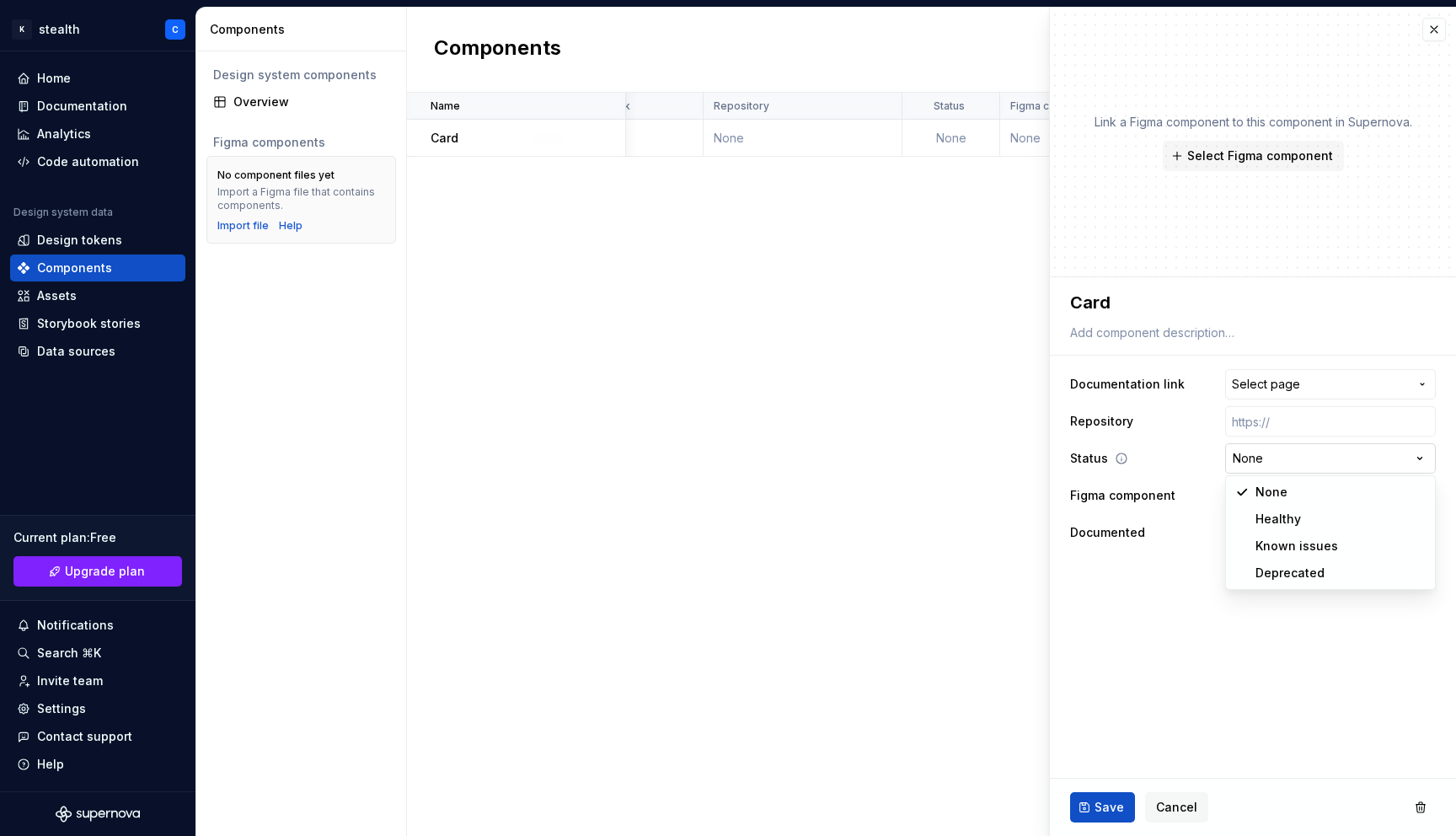
click at [1268, 457] on html "**********" at bounding box center [728, 418] width 1456 height 836
click at [952, 266] on html "**********" at bounding box center [728, 418] width 1456 height 836
click at [1431, 27] on button "button" at bounding box center [1434, 29] width 23 height 23
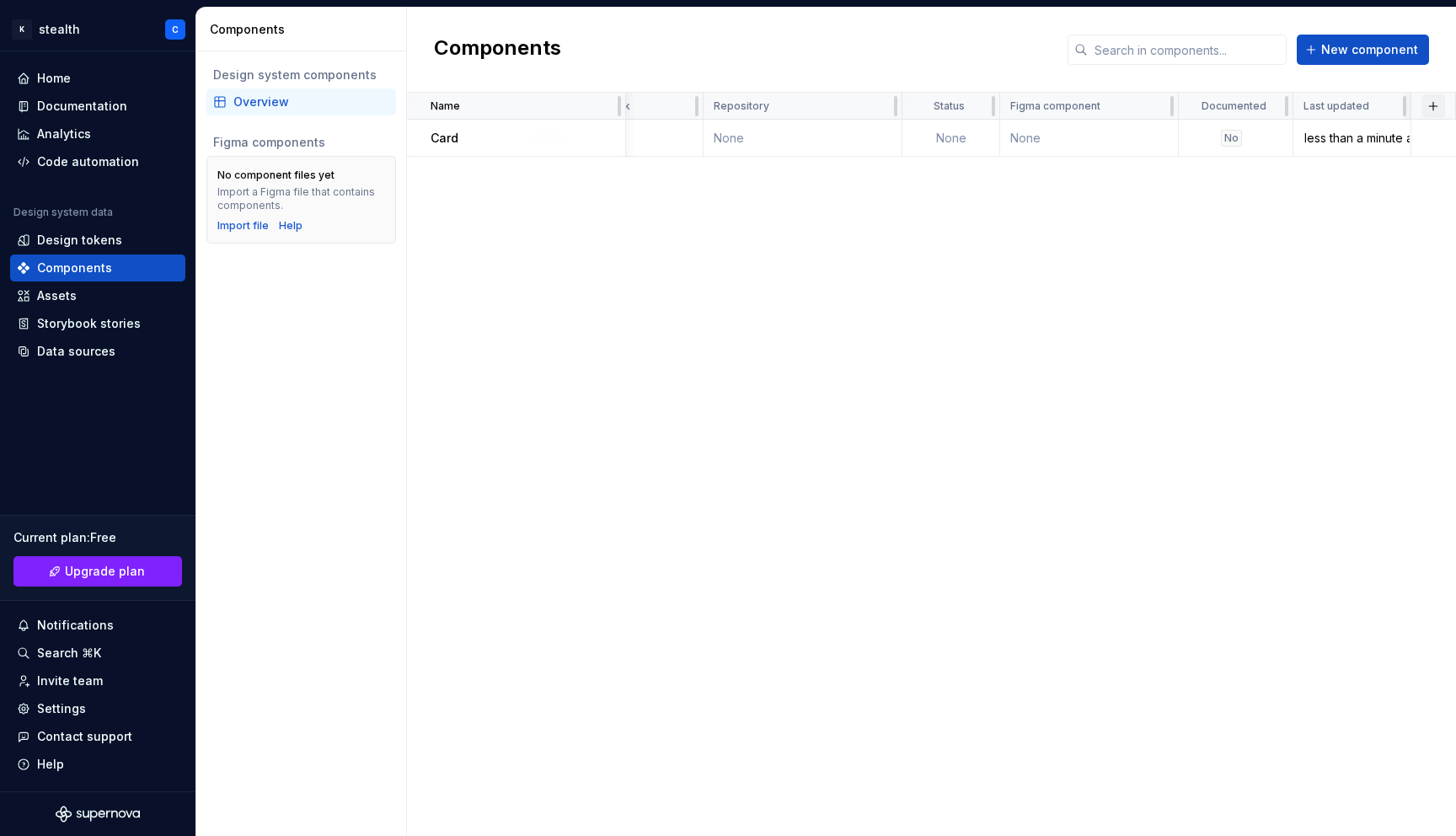
click at [1428, 110] on button "button" at bounding box center [1434, 106] width 23 height 23
click at [1378, 143] on div "New custom property" at bounding box center [1337, 138] width 127 height 17
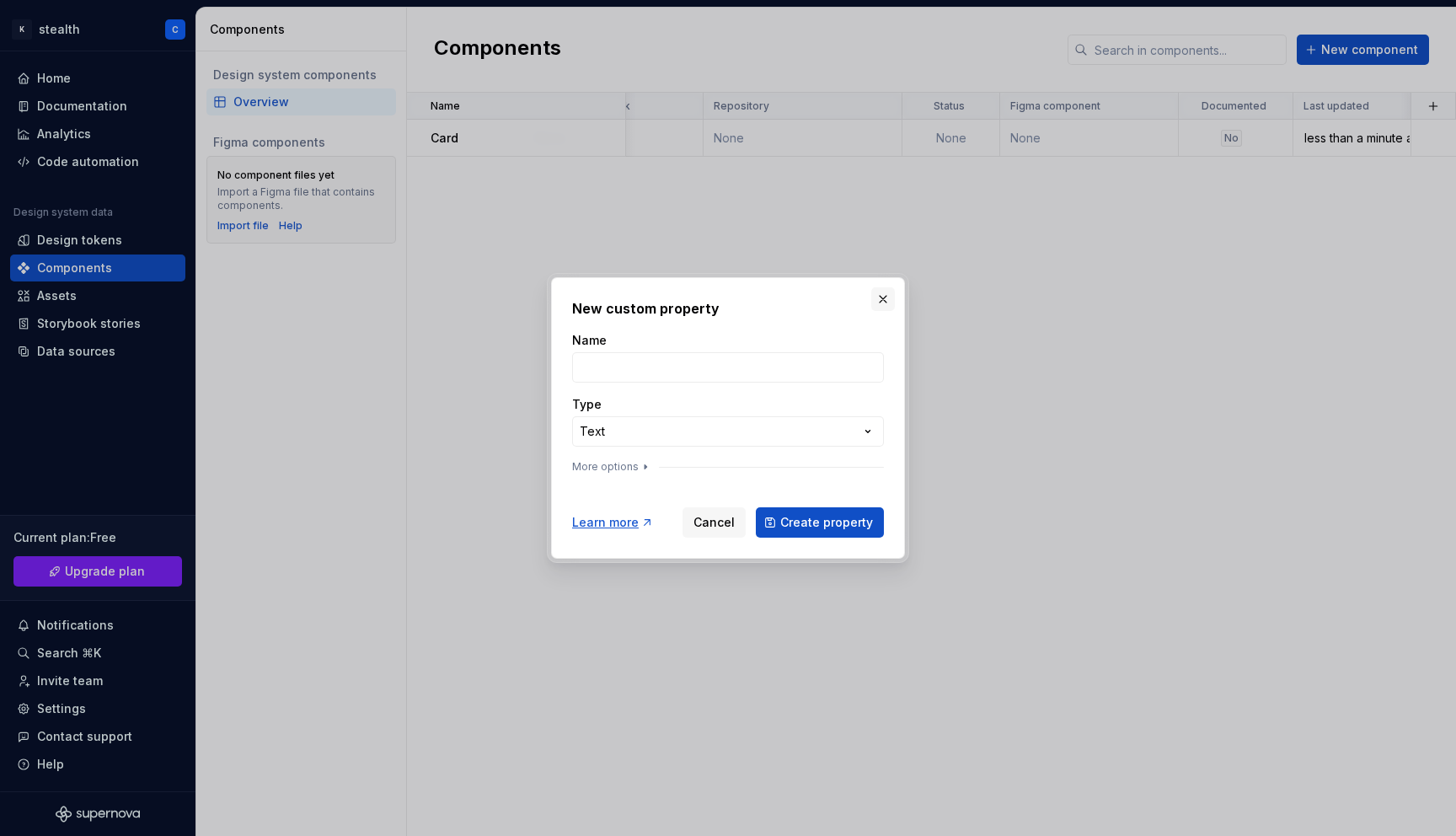
click at [881, 302] on button "button" at bounding box center [883, 299] width 23 height 23
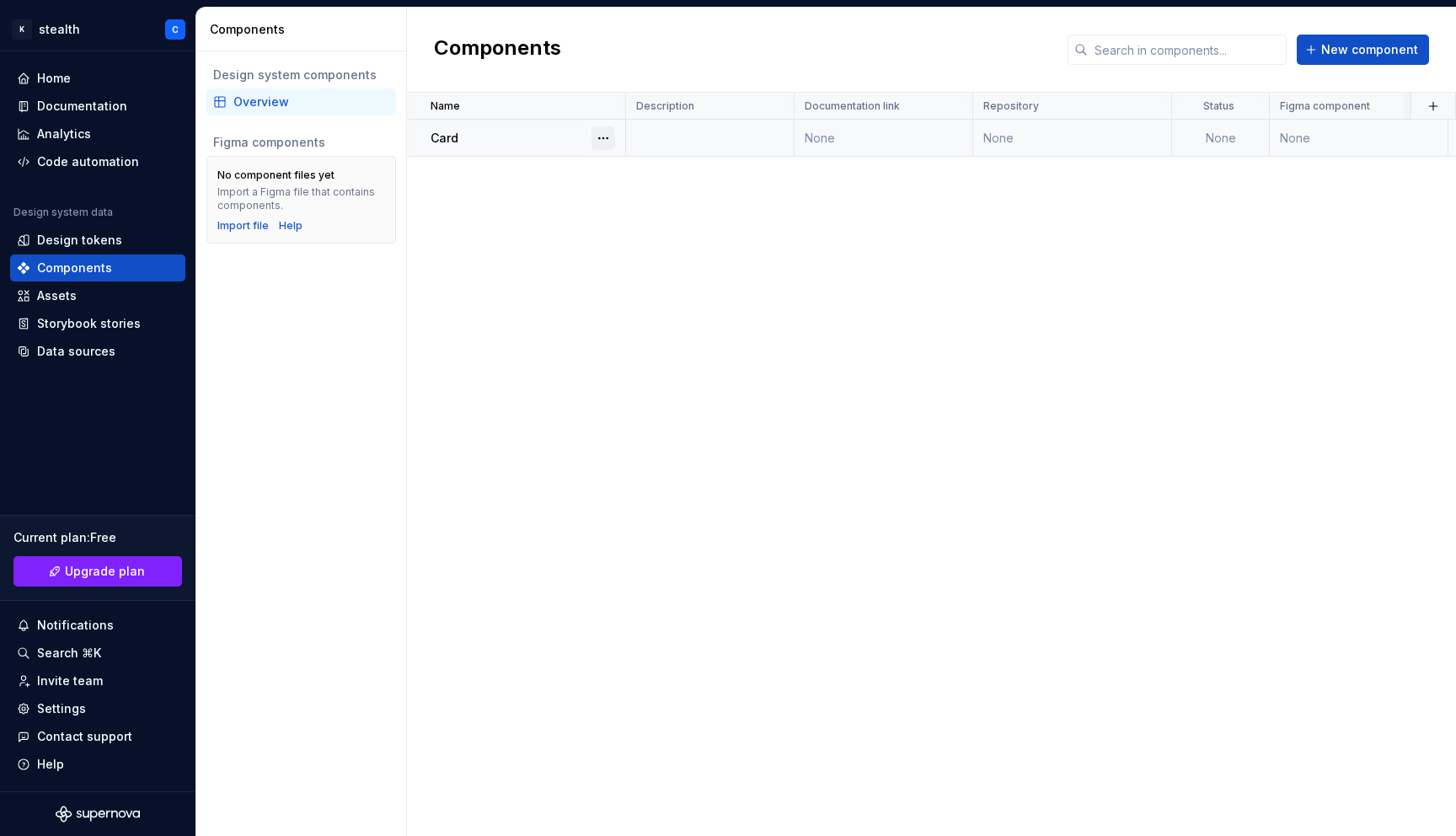
click at [605, 137] on button "button" at bounding box center [603, 138] width 23 height 23
click at [651, 163] on div "Open component detail" at bounding box center [691, 171] width 139 height 17
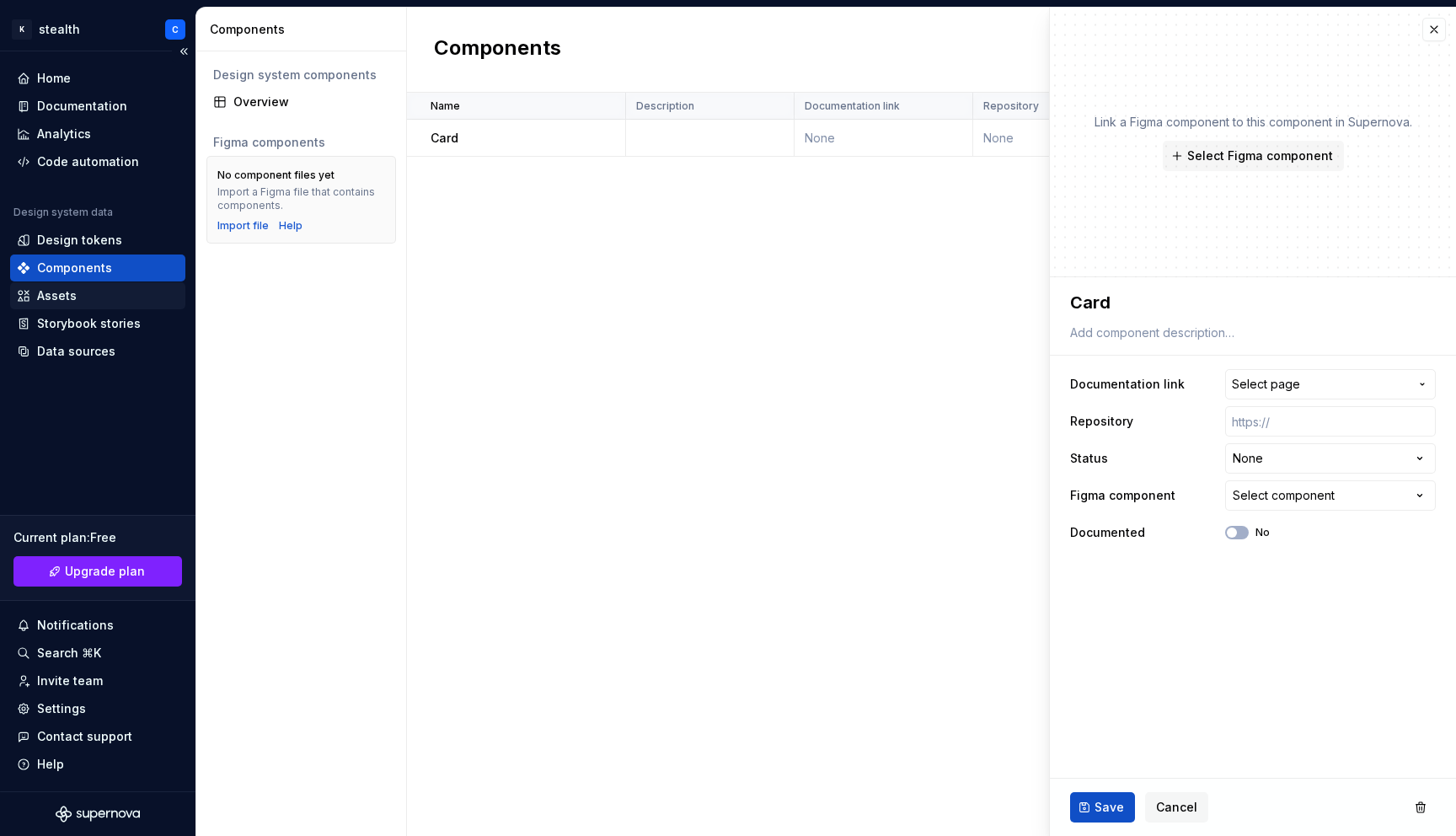
click at [91, 297] on div "Assets" at bounding box center [97, 295] width 162 height 17
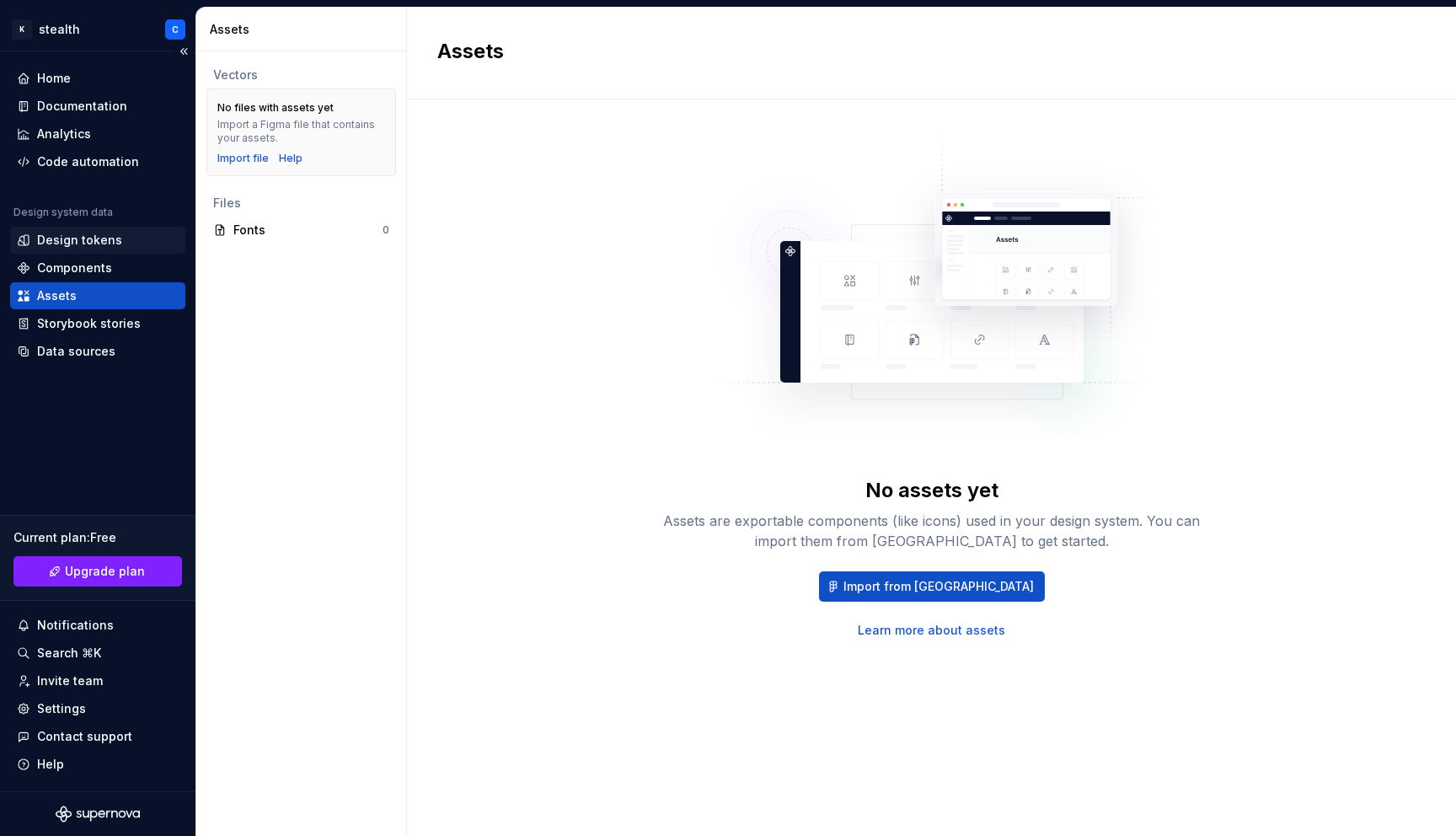
click at [92, 241] on div "Design tokens" at bounding box center [79, 240] width 85 height 17
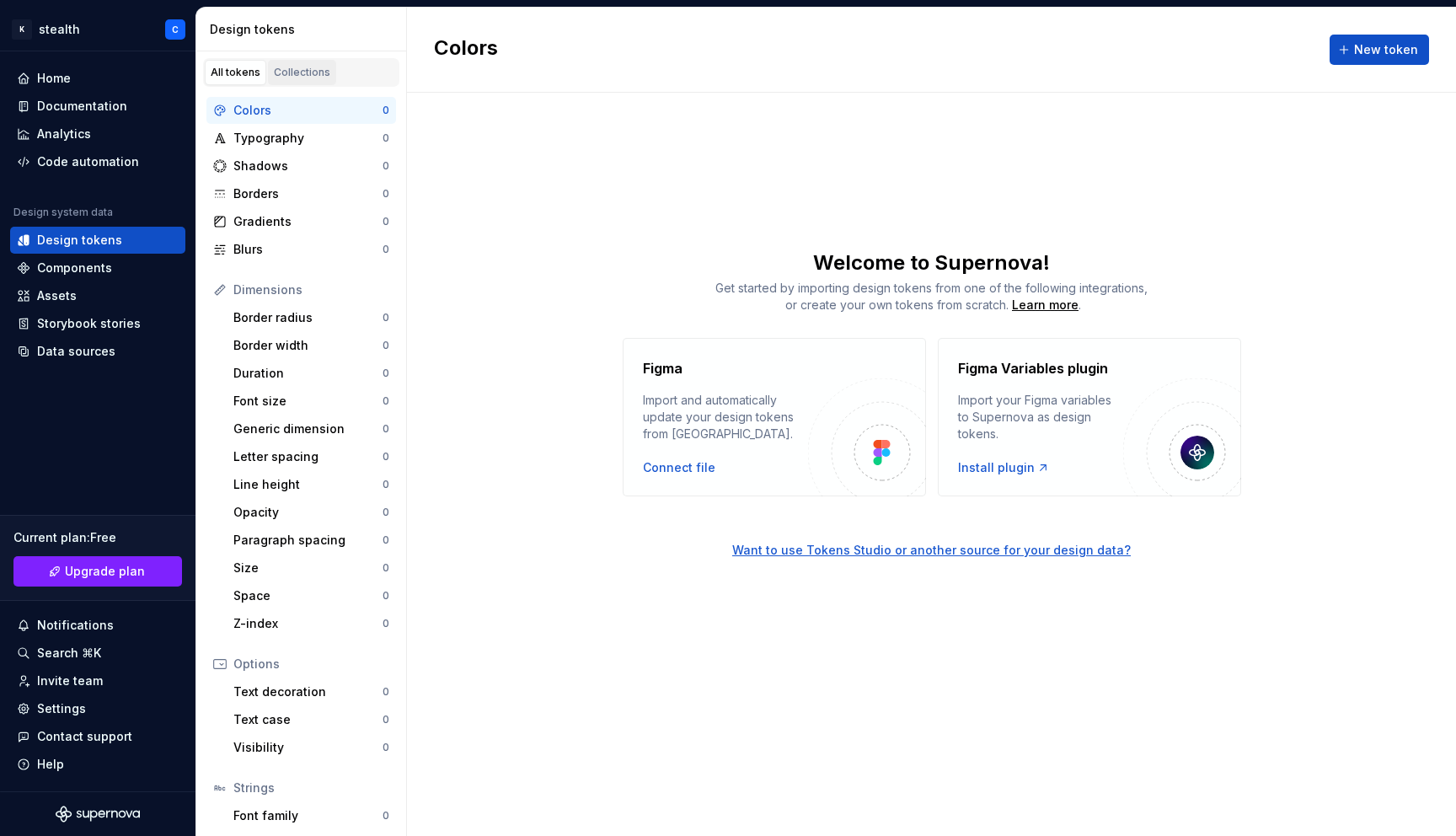
click at [303, 72] on div "Collections" at bounding box center [302, 72] width 56 height 14
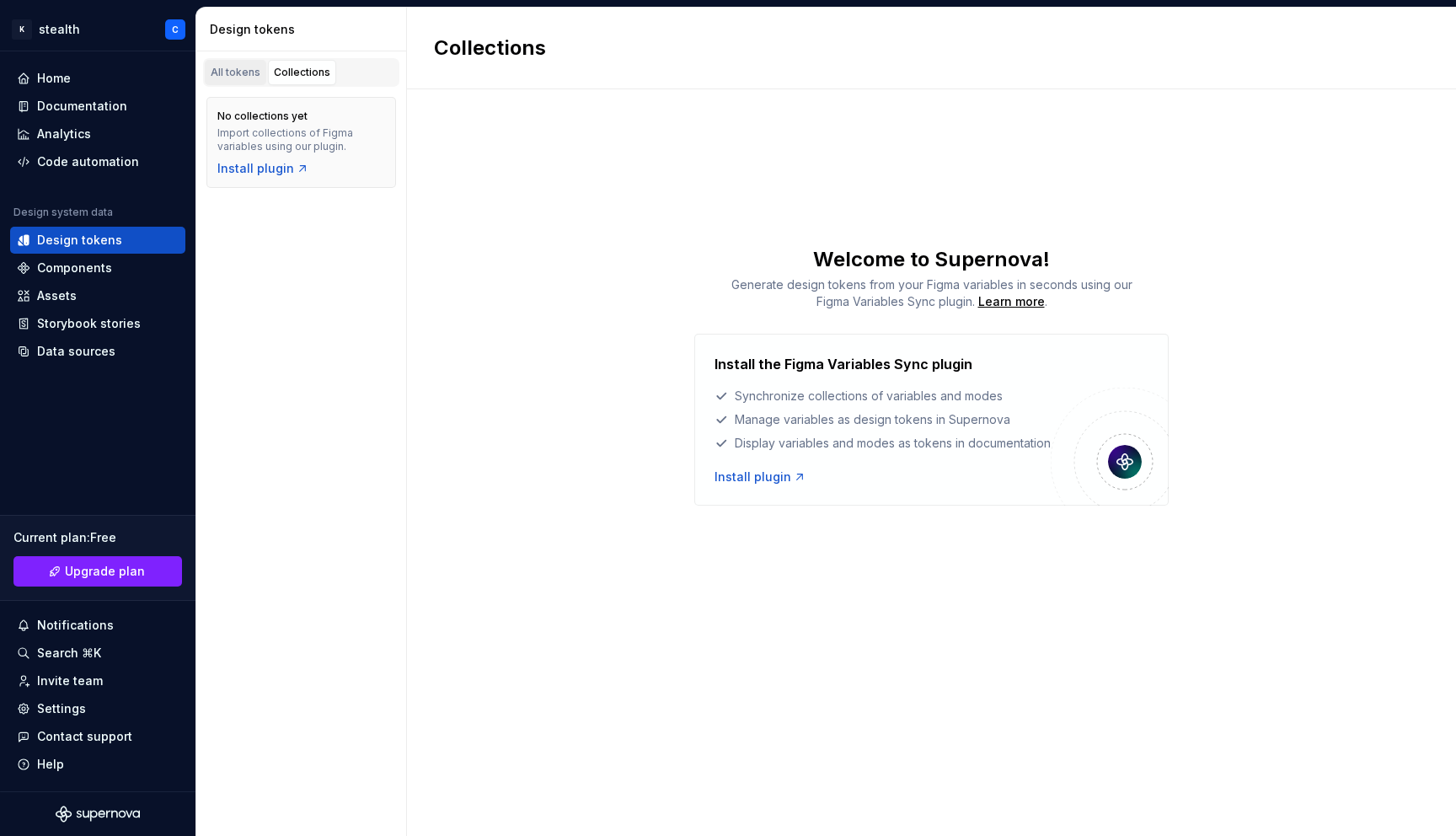
click at [253, 72] on div "All tokens" at bounding box center [235, 72] width 50 height 14
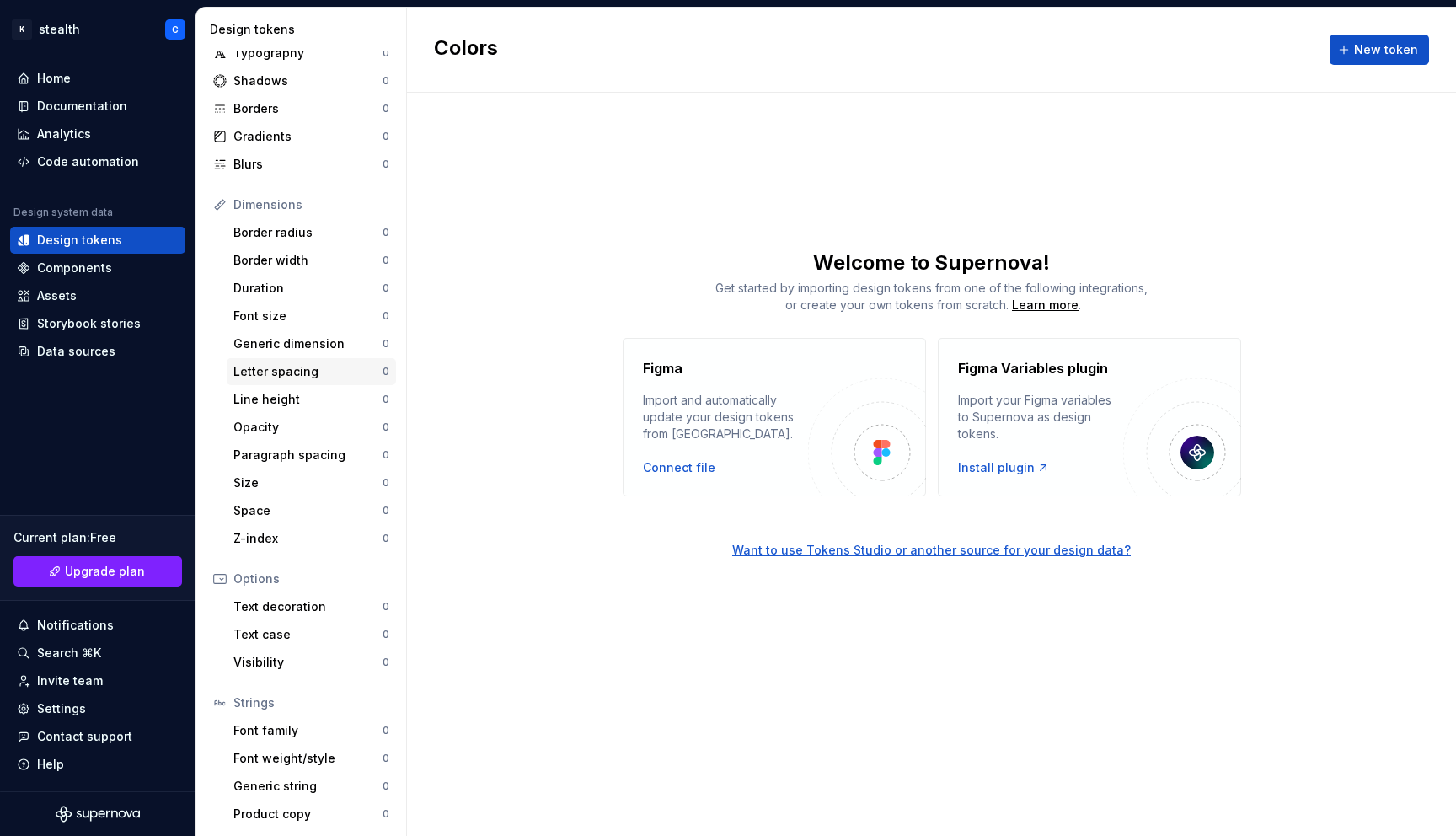
scroll to position [87, 0]
click at [289, 315] on div "Font size" at bounding box center [308, 314] width 149 height 17
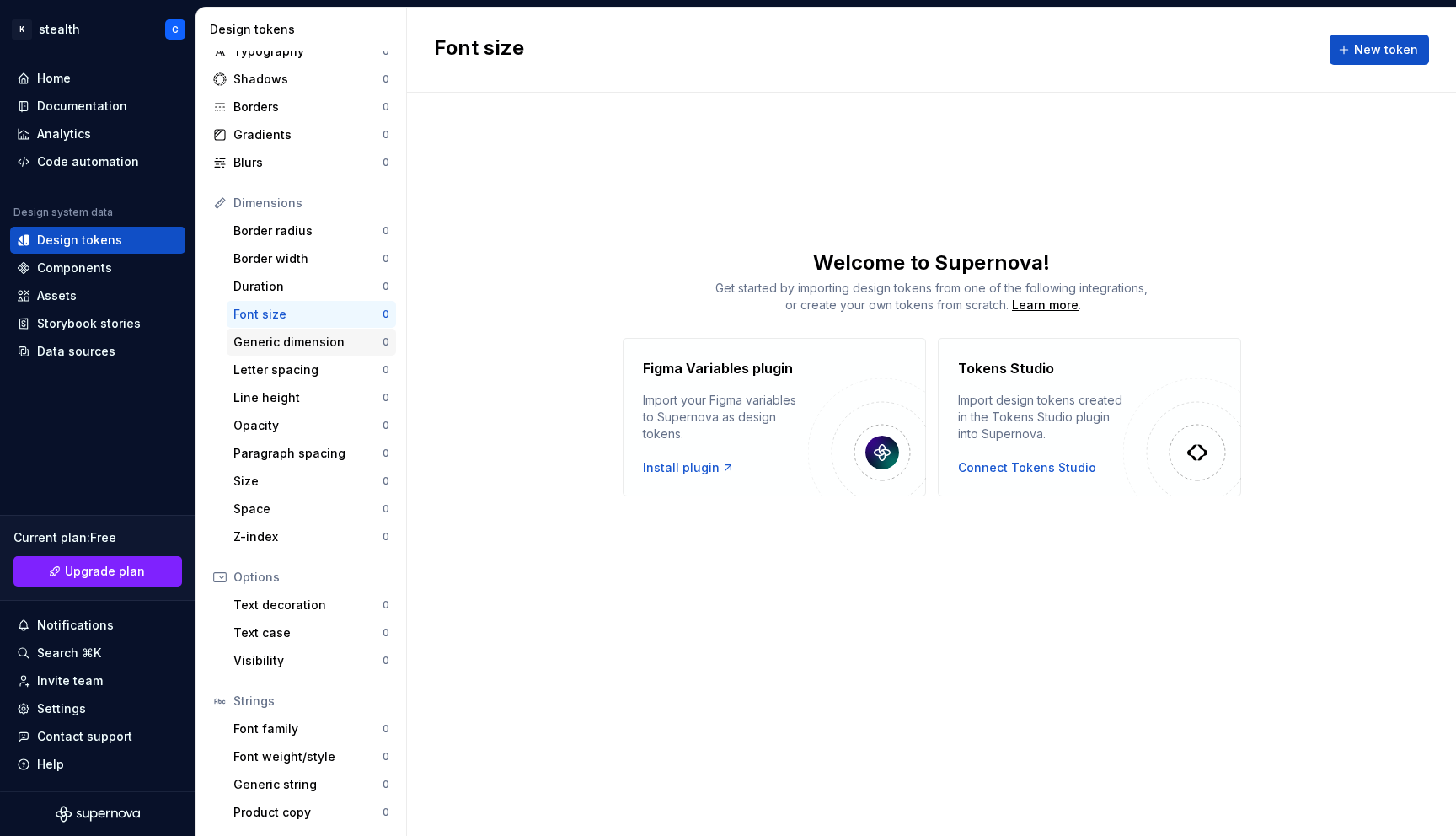
click at [272, 339] on div "Generic dimension" at bounding box center [308, 342] width 149 height 17
click at [269, 319] on div "Font size" at bounding box center [308, 314] width 149 height 17
click at [272, 229] on div "Border radius" at bounding box center [308, 230] width 149 height 17
click at [1379, 53] on span "New token" at bounding box center [1386, 49] width 64 height 17
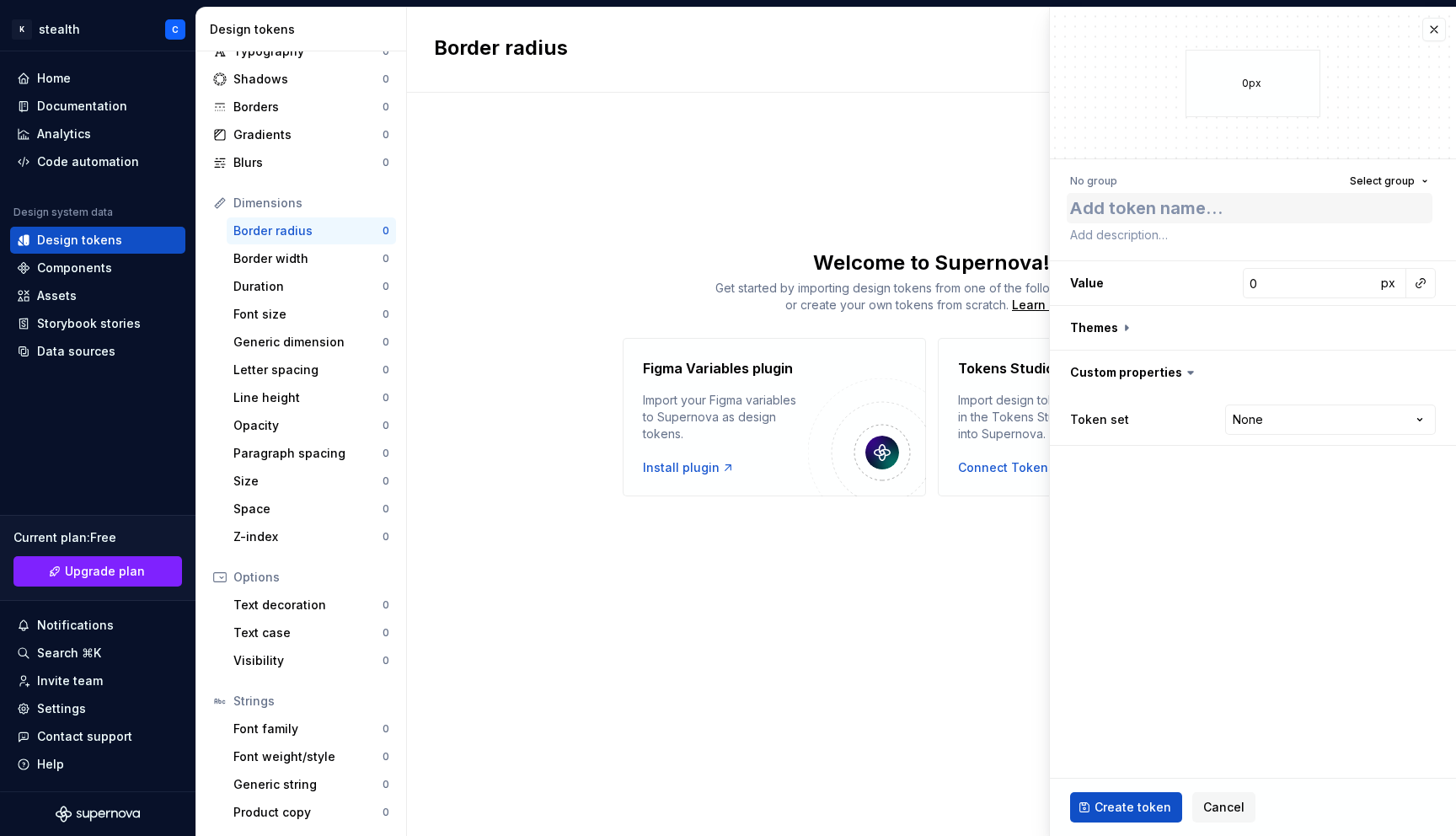
type textarea "*"
type textarea "t"
type textarea "*"
type textarea "te"
type textarea "*"
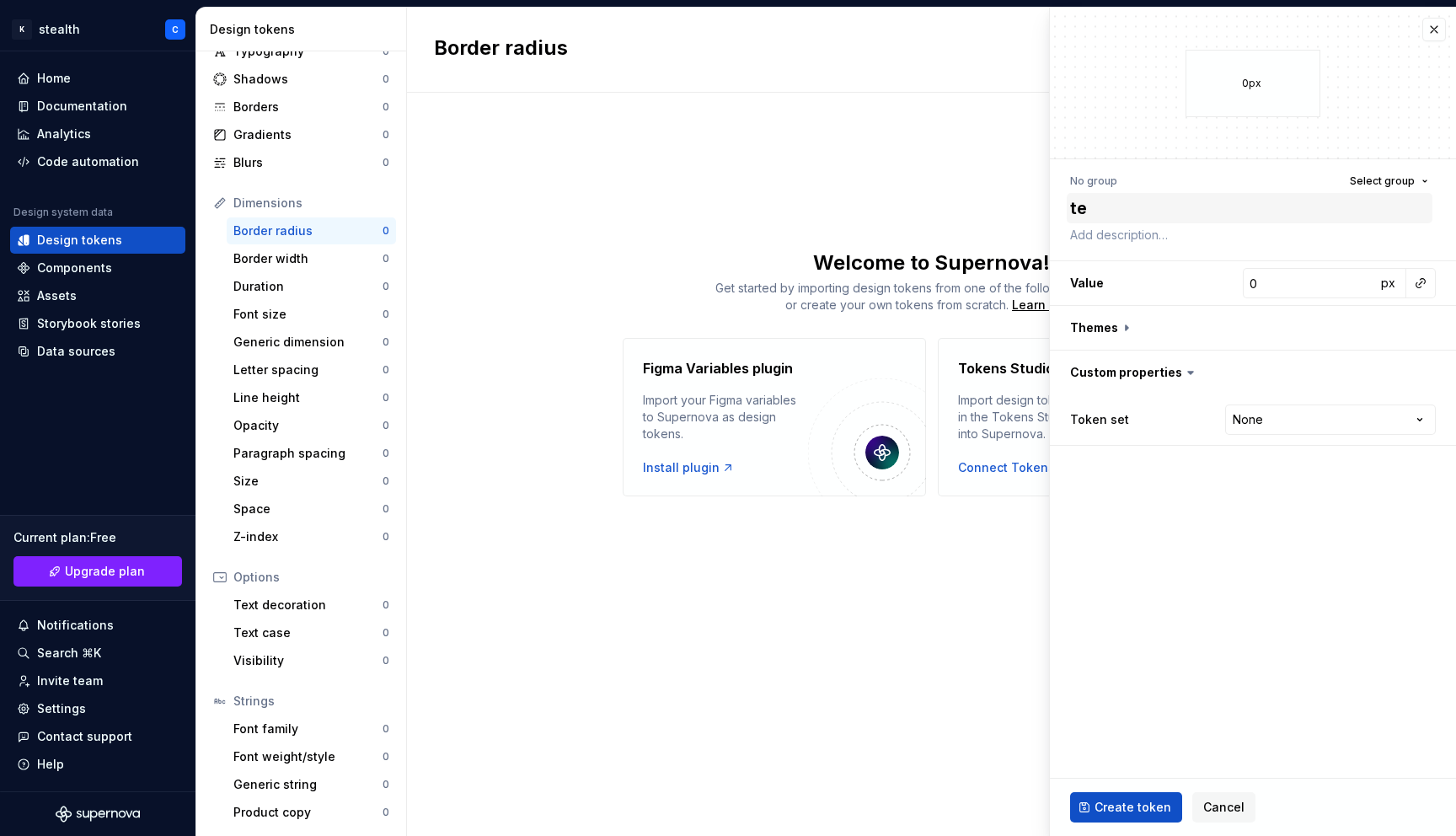
type textarea "tes"
type textarea "*"
type textarea "test"
type textarea "*"
type input "1"
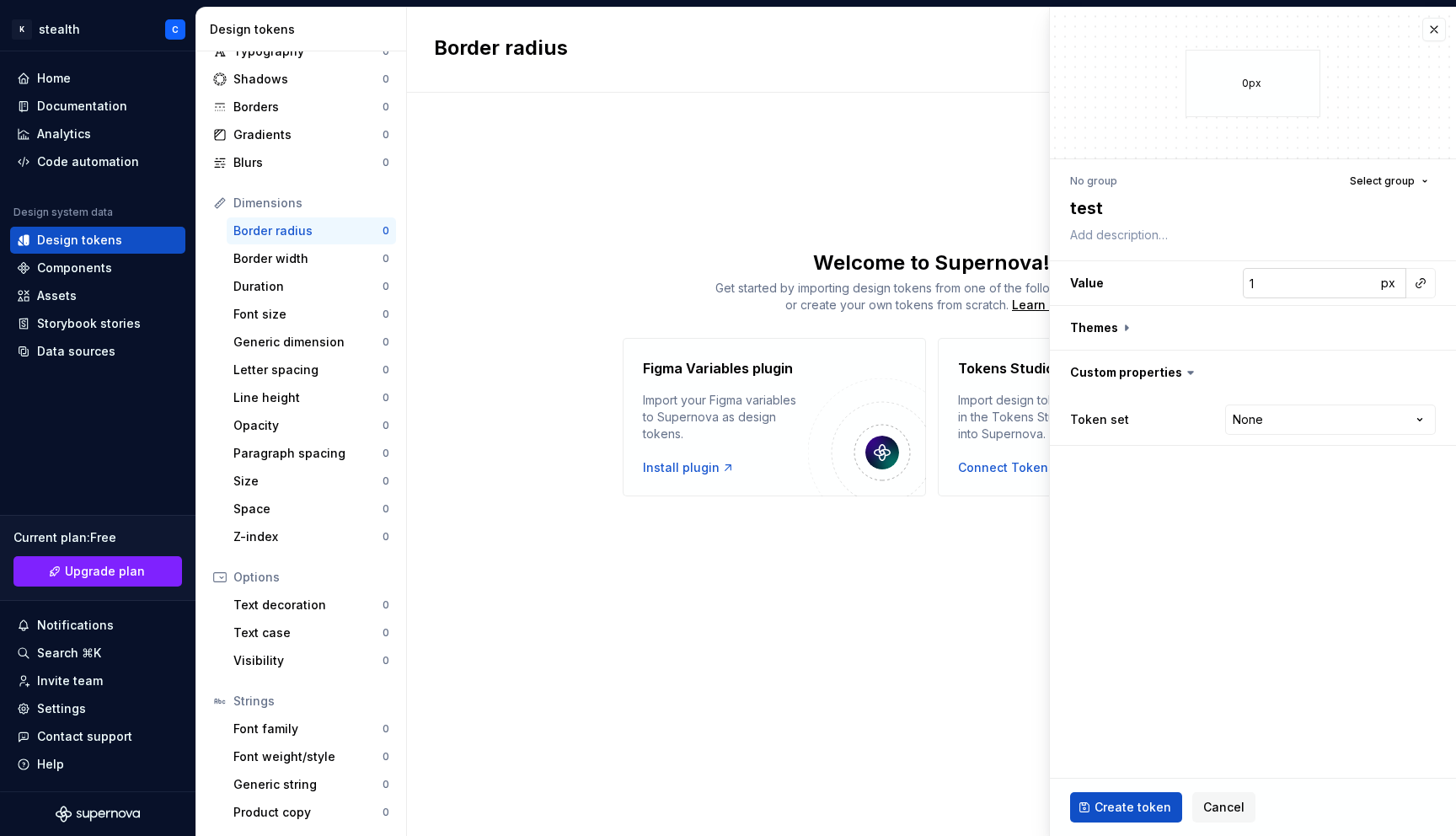
click at [1362, 280] on input "1" at bounding box center [1309, 283] width 133 height 30
click at [1121, 323] on button "button" at bounding box center [1252, 327] width 406 height 44
click at [1121, 323] on icon at bounding box center [1126, 327] width 17 height 17
click at [1420, 371] on button "button" at bounding box center [1424, 371] width 23 height 23
click at [1247, 460] on html "K stealth C Home Documentation Analytics Code automation Design system data Des…" at bounding box center [728, 418] width 1456 height 836
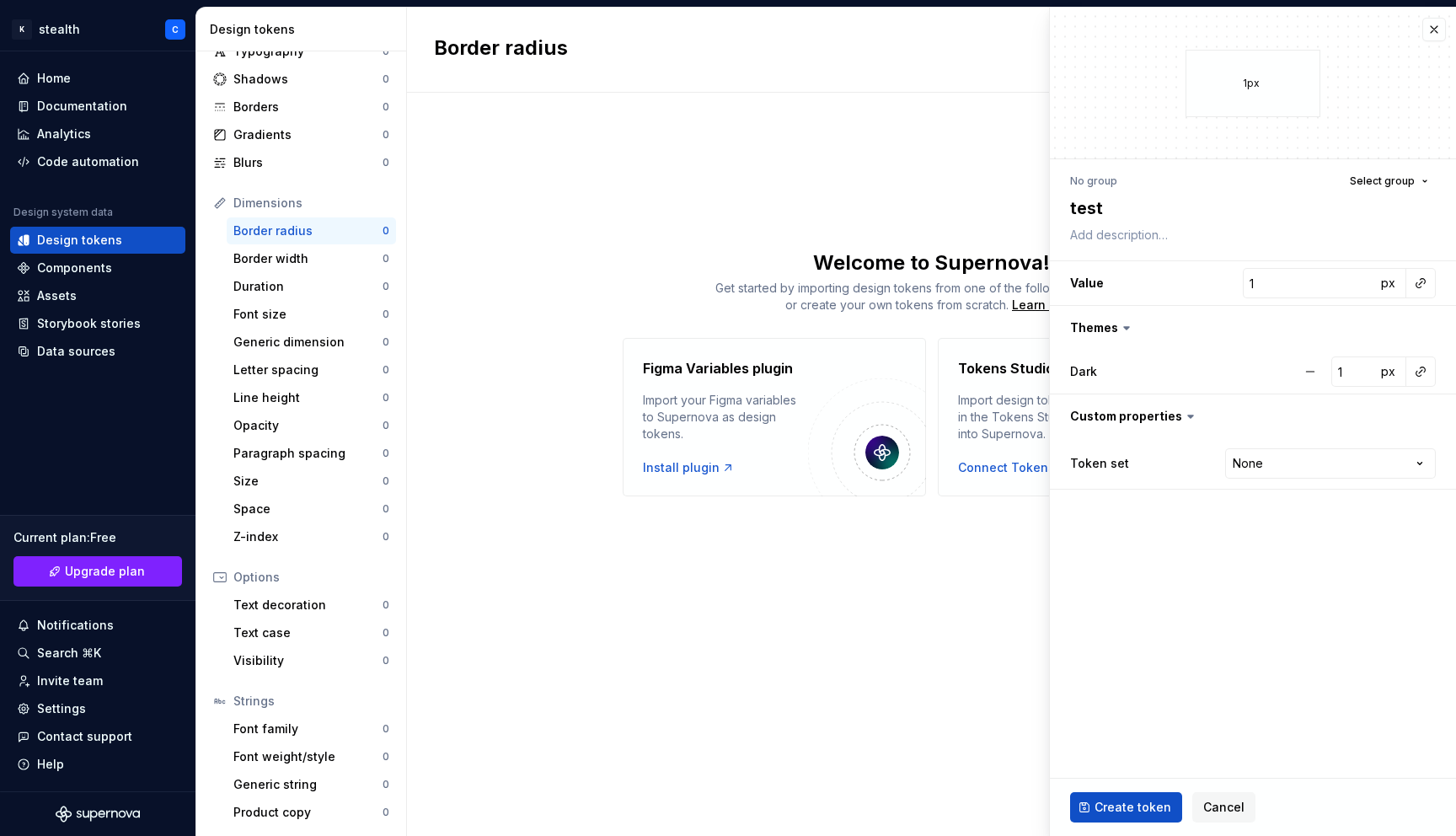
click at [1125, 528] on html "K stealth C Home Documentation Analytics Code automation Design system data Des…" at bounding box center [728, 418] width 1456 height 836
click at [1134, 808] on span "Create token" at bounding box center [1133, 807] width 77 height 17
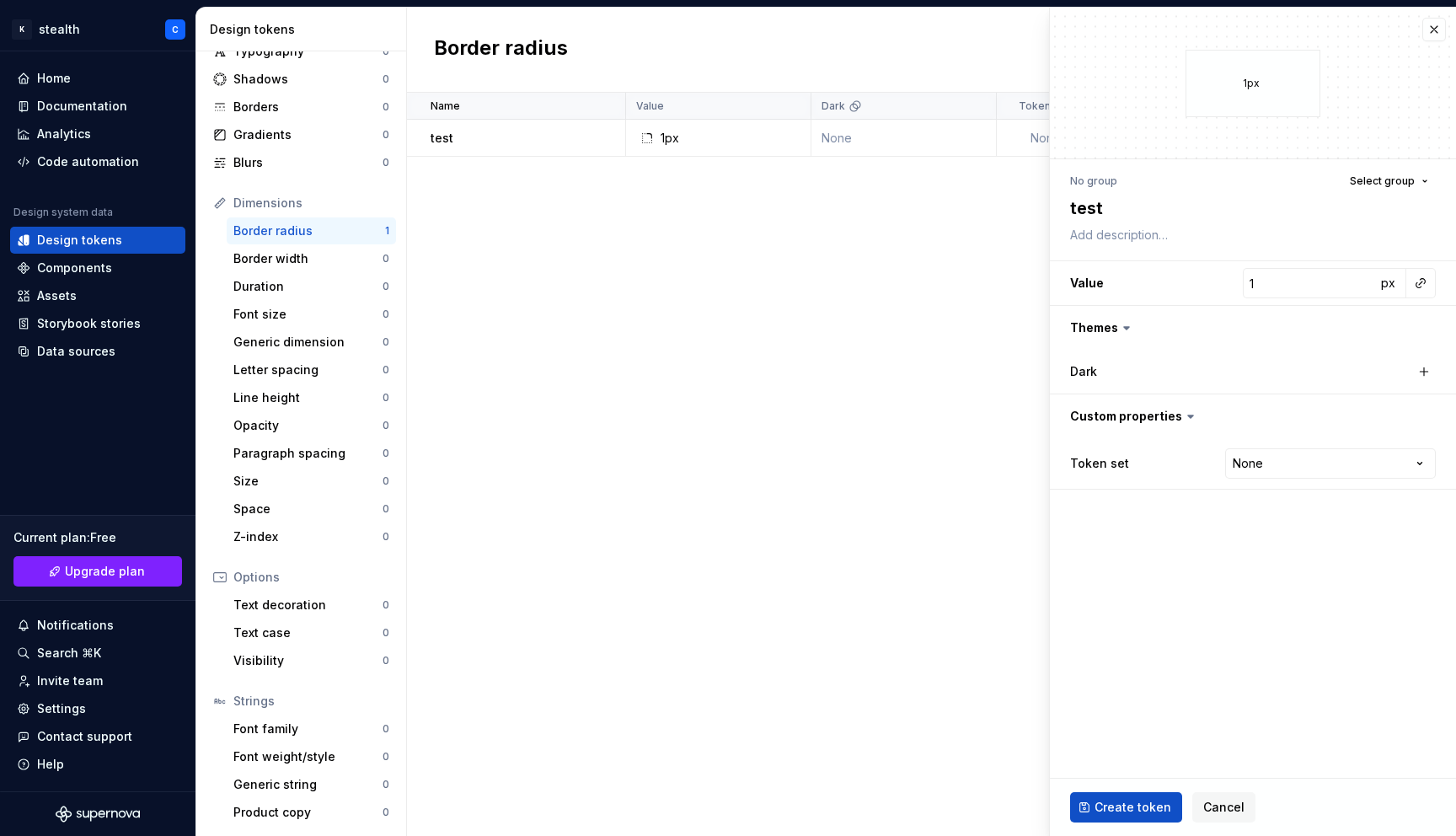
type textarea "*"
type input "0"
